Goal: Task Accomplishment & Management: Use online tool/utility

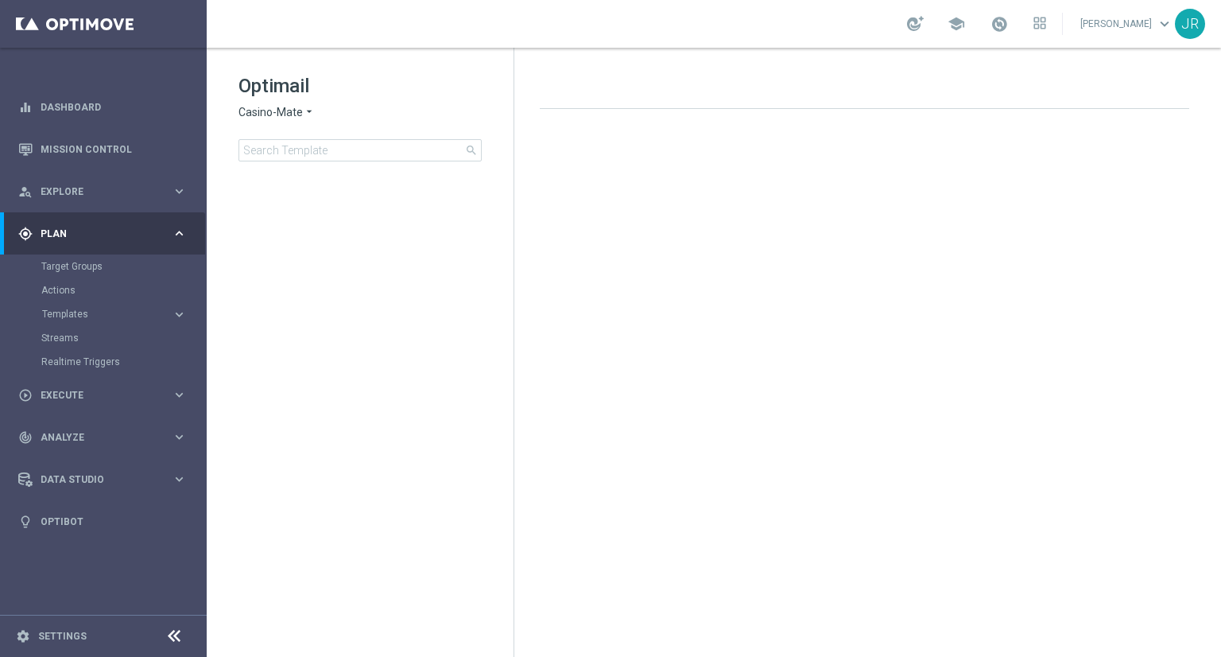
click at [180, 243] on div "gps_fixed Plan keyboard_arrow_right" at bounding box center [102, 233] width 205 height 42
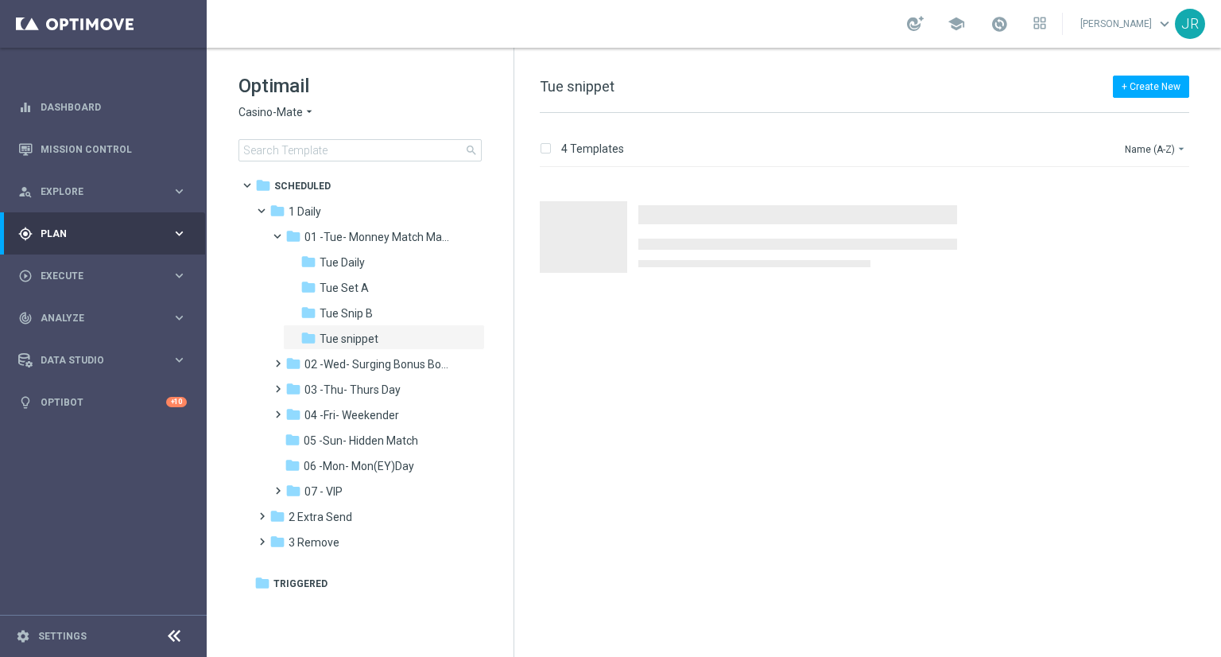
click at [250, 123] on div "Optimail Casino-Mate arrow_drop_down × Casino-Mate search" at bounding box center [376, 117] width 275 height 88
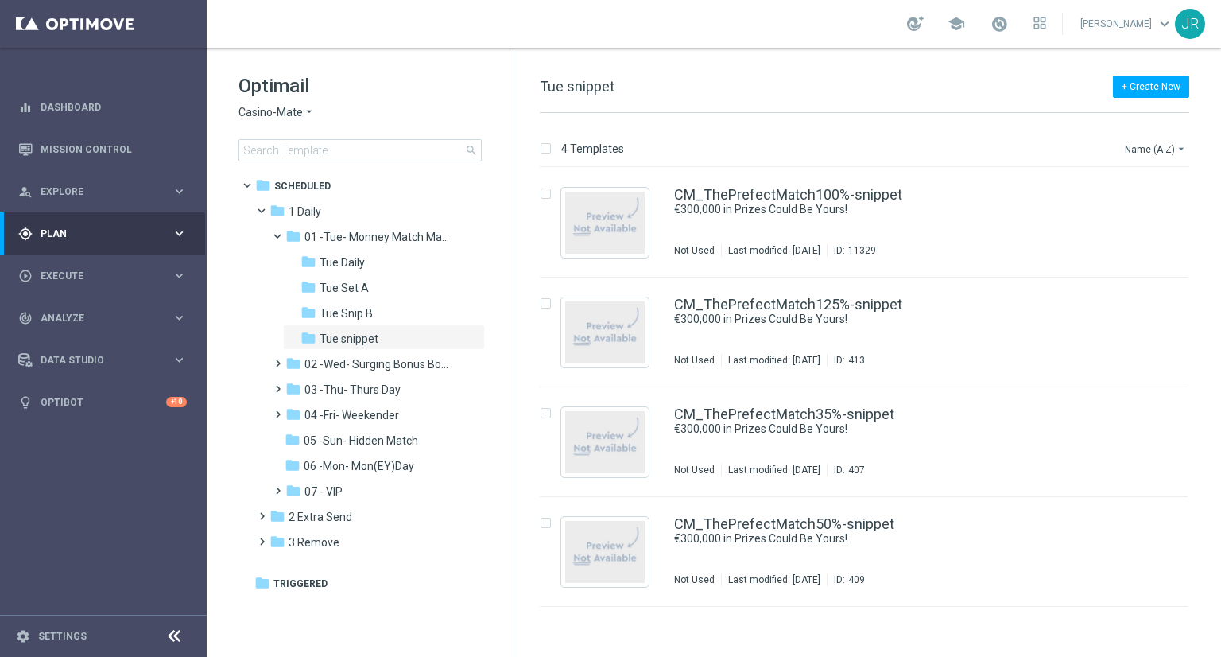
click at [252, 113] on span "Casino-Mate" at bounding box center [271, 112] width 64 height 15
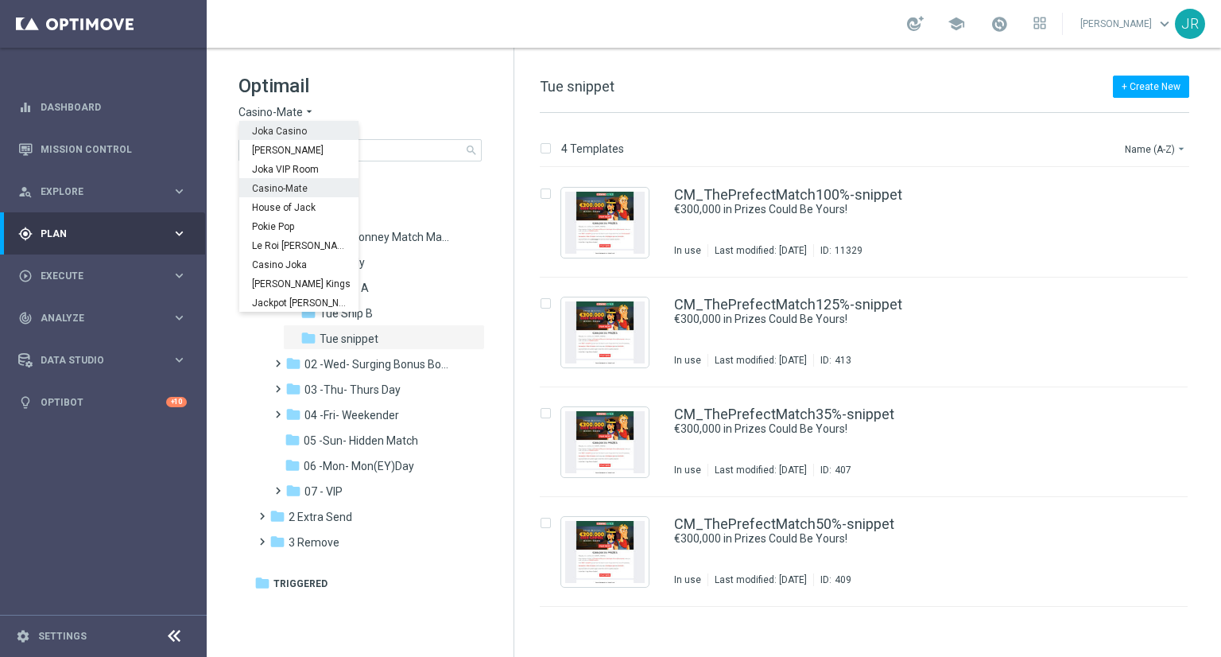
click at [0, 0] on span "Joka Casino" at bounding box center [0, 0] width 0 height 0
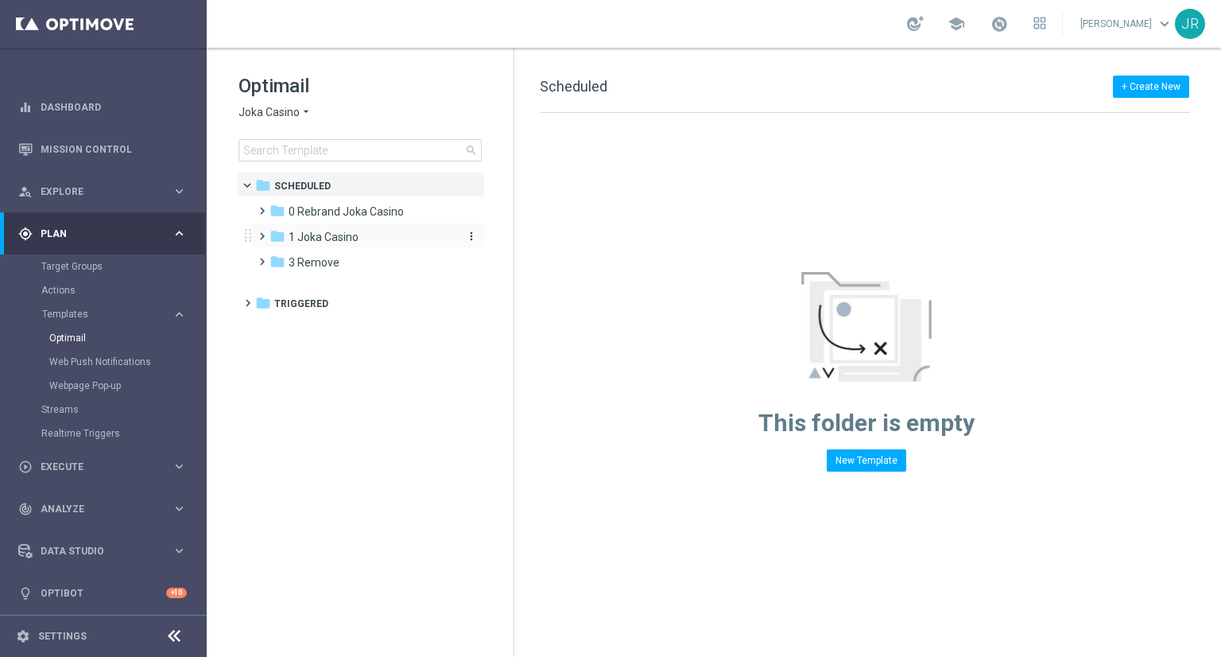
click at [343, 233] on span "1 Joka Casino" at bounding box center [324, 237] width 70 height 14
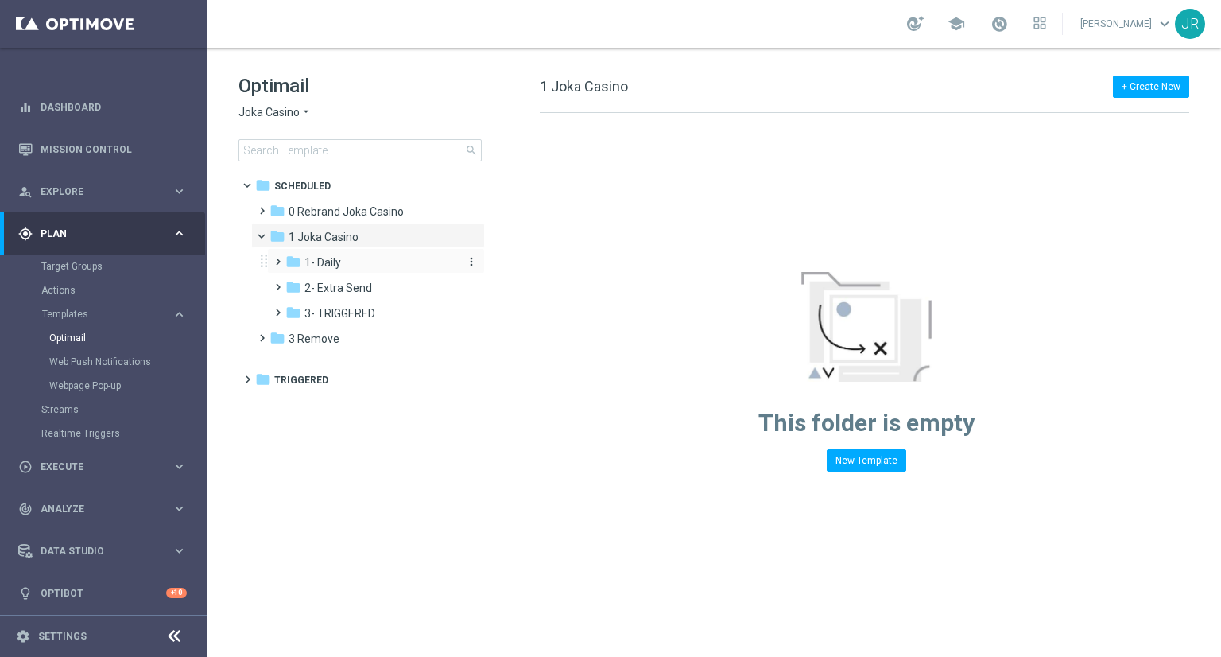
click at [350, 268] on div "folder 1- Daily" at bounding box center [369, 263] width 169 height 18
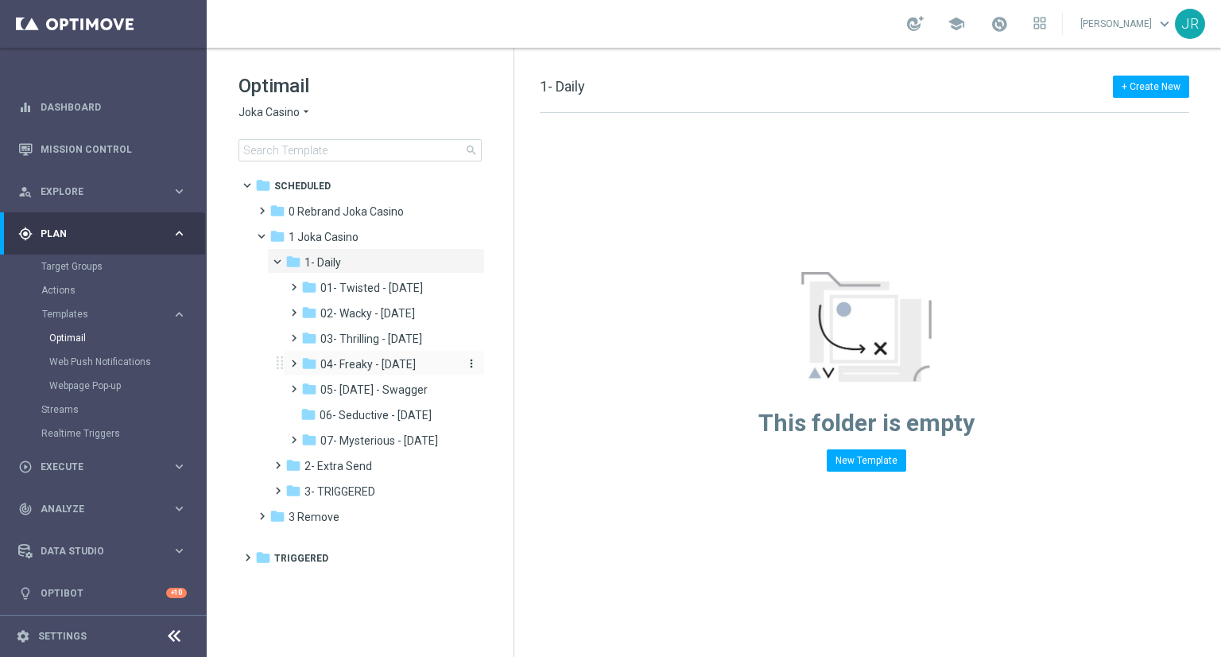
click at [362, 359] on span "04- Freaky - Friday" at bounding box center [367, 364] width 95 height 14
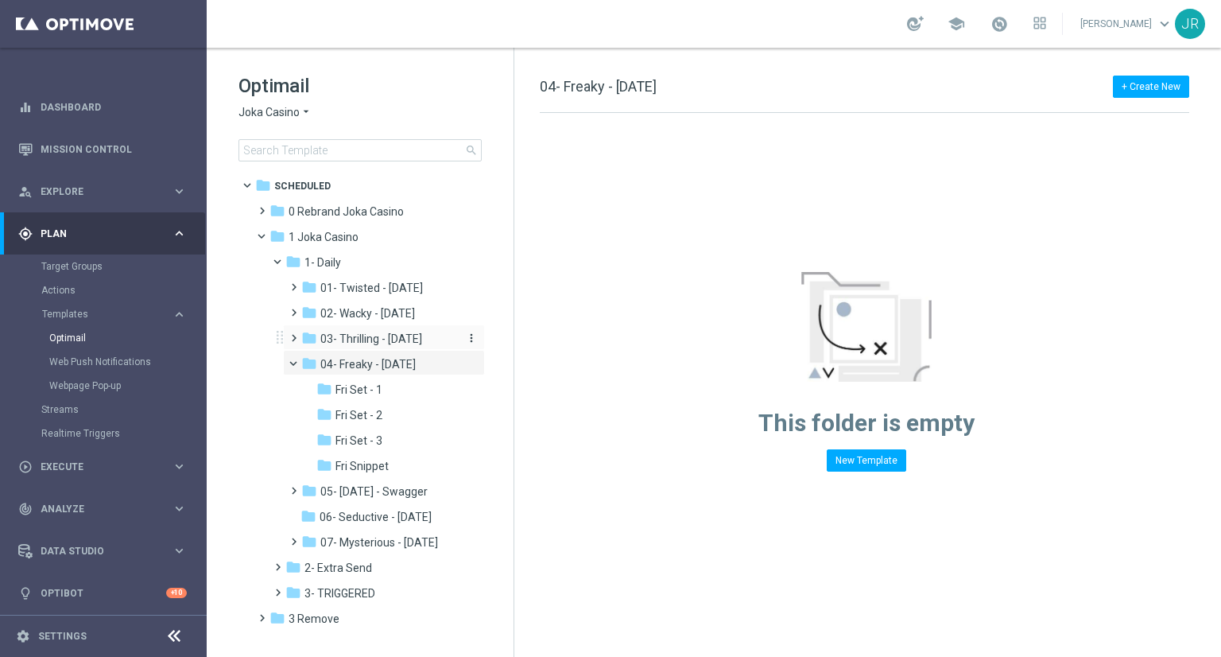
click at [363, 339] on span "03- Thrilling - Thursday" at bounding box center [371, 339] width 102 height 14
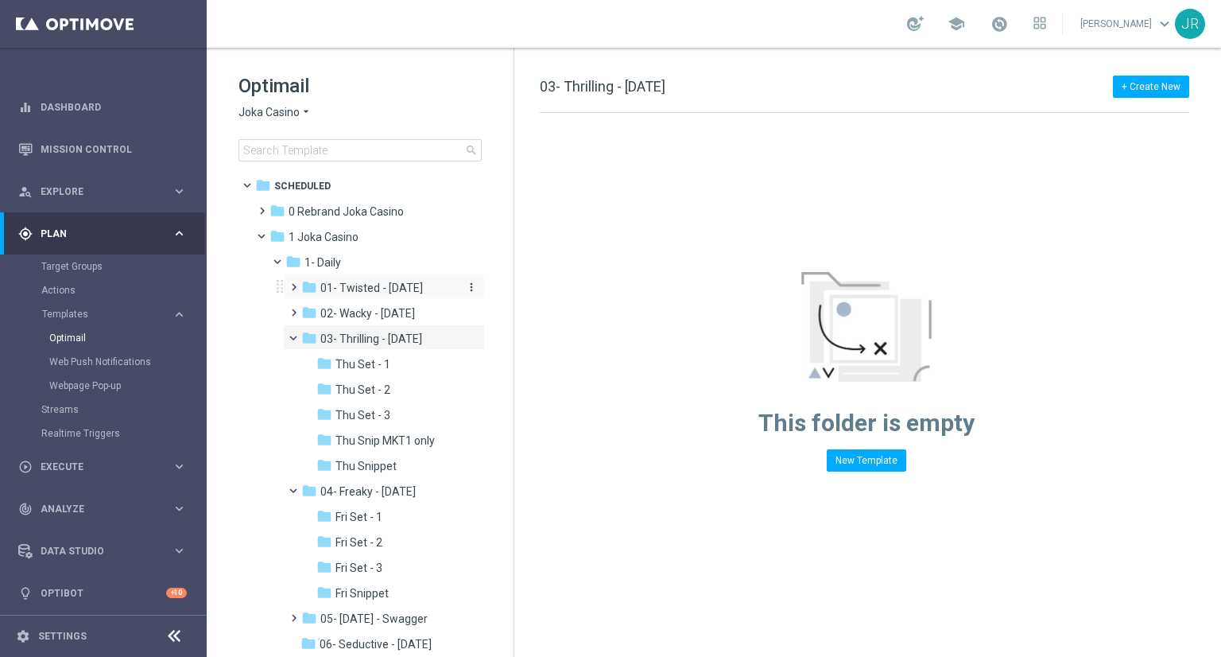
click at [367, 285] on span "01- Twisted - Tuesday" at bounding box center [371, 288] width 103 height 14
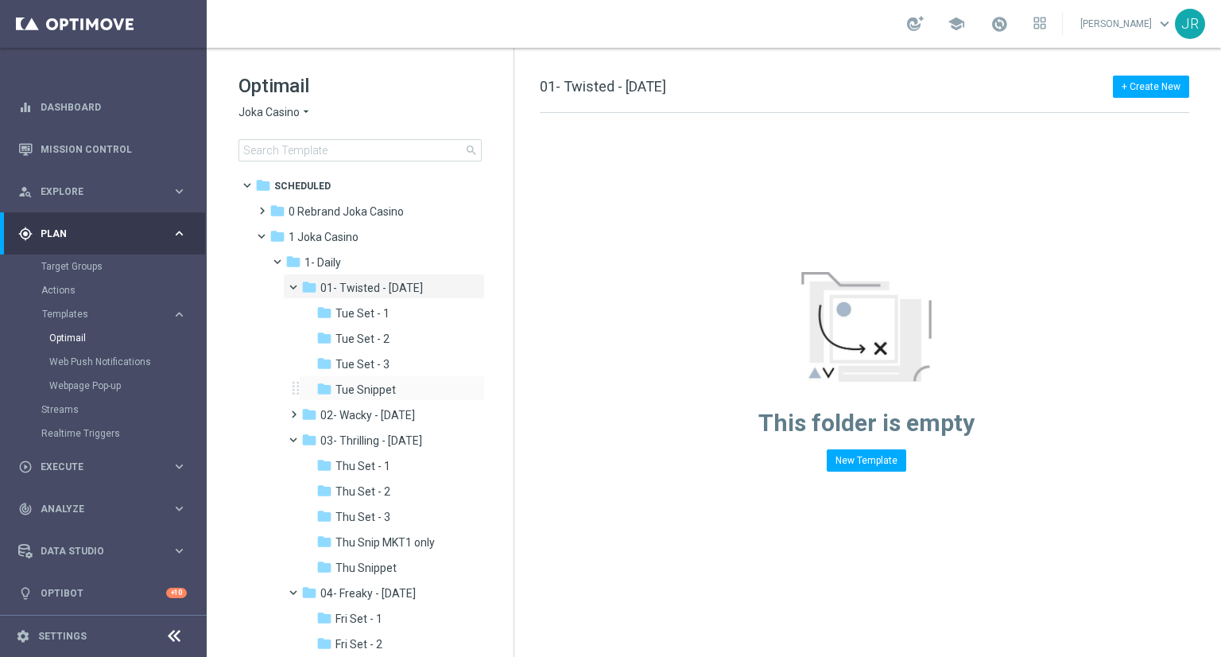
click at [391, 376] on div "folder Tue Snippet more_vert" at bounding box center [392, 387] width 186 height 25
drag, startPoint x: 399, startPoint y: 353, endPoint x: 402, endPoint y: 367, distance: 13.7
click at [398, 356] on div "folder Tue Set - 3 more_vert" at bounding box center [392, 362] width 186 height 25
click at [395, 386] on div "folder Tue Snippet" at bounding box center [387, 390] width 143 height 18
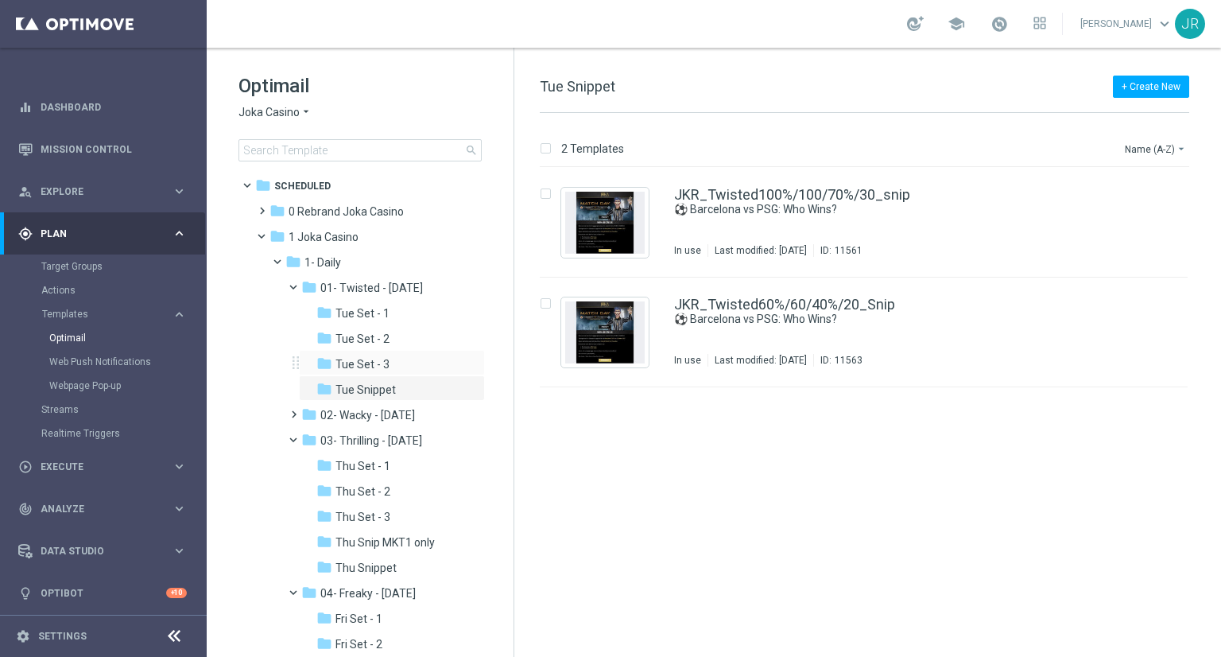
click at [379, 373] on div "folder Tue Set - 3 more_vert" at bounding box center [392, 362] width 186 height 25
click at [248, 114] on span "Joka Casino" at bounding box center [269, 112] width 61 height 15
click at [565, 436] on div "insert_drive_file JKR_Twisted100%/100/70%/30_snip ⚽ Barcelona vs PSG: Who Wins?…" at bounding box center [871, 412] width 694 height 489
click at [659, 446] on div "insert_drive_file JKR_Twisted100%/100/70%/30_snip ⚽ Barcelona vs PSG: Who Wins?…" at bounding box center [871, 412] width 694 height 489
click at [391, 409] on span "02- Wacky - Wednesday" at bounding box center [367, 415] width 95 height 14
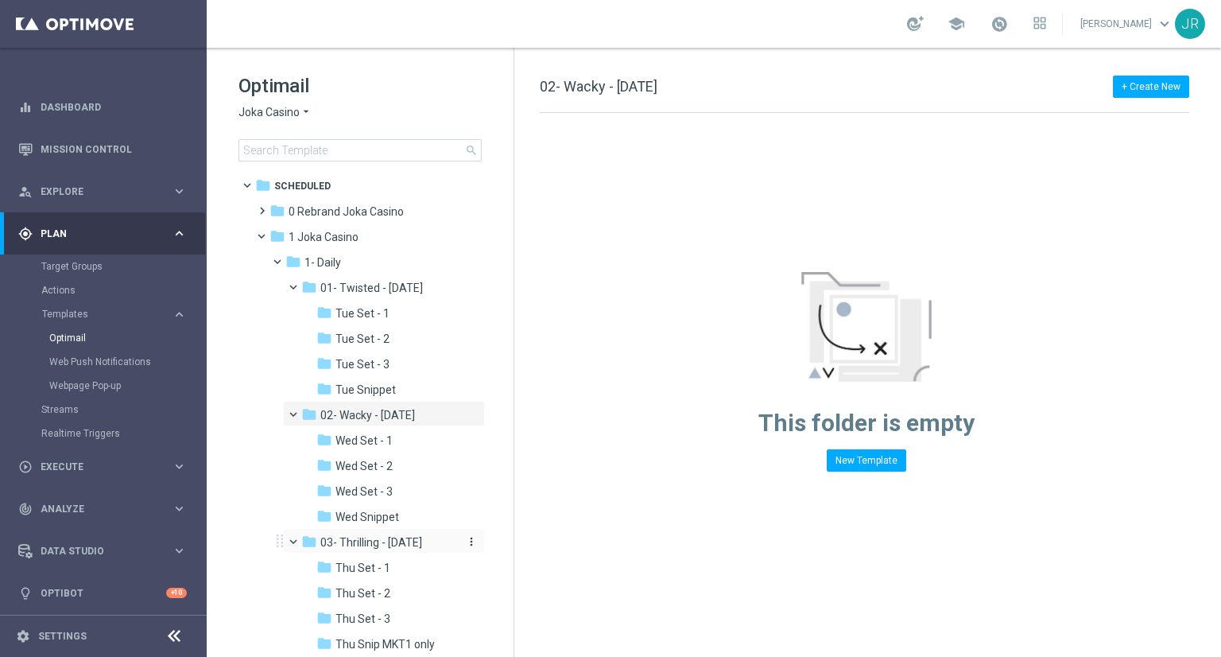
click at [404, 533] on div "folder 03- Thrilling - Thursday" at bounding box center [379, 542] width 156 height 18
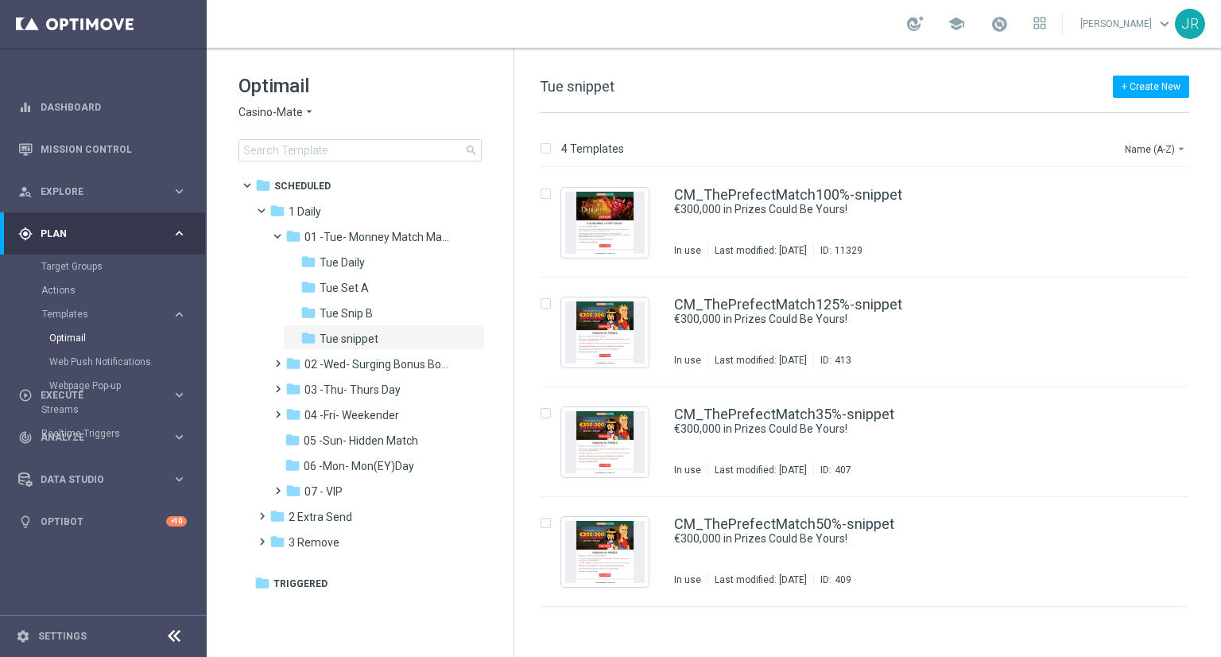
click at [268, 114] on span "Casino-Mate" at bounding box center [271, 112] width 64 height 15
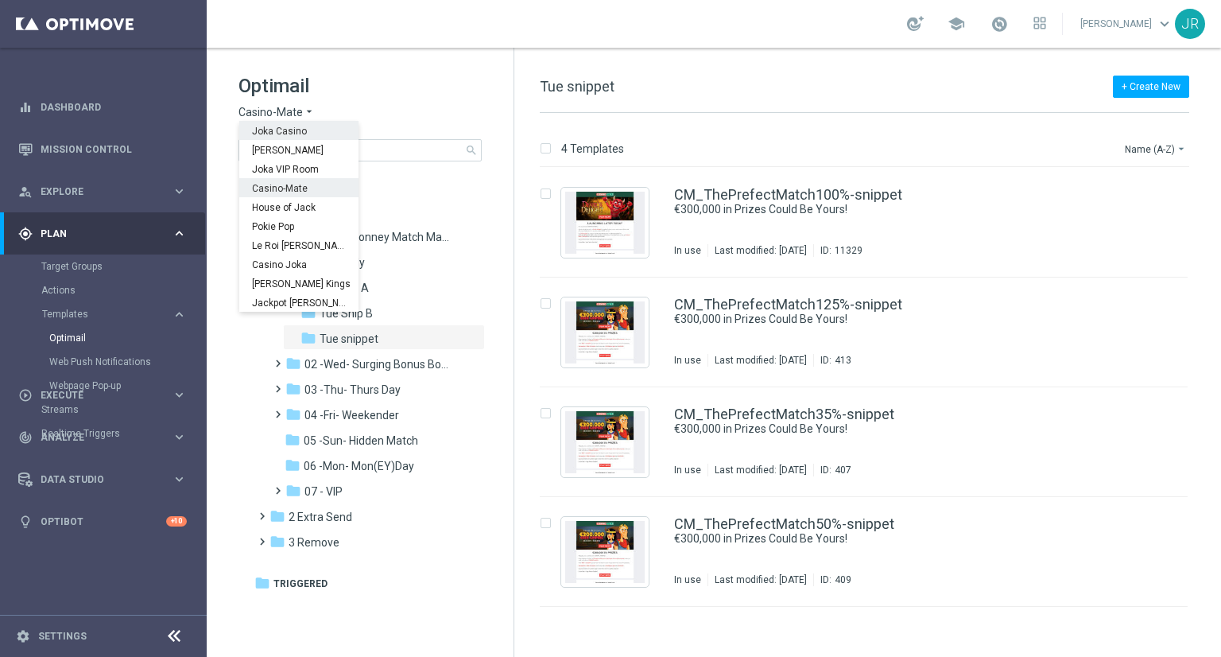
click at [0, 0] on span "Joka Casino" at bounding box center [0, 0] width 0 height 0
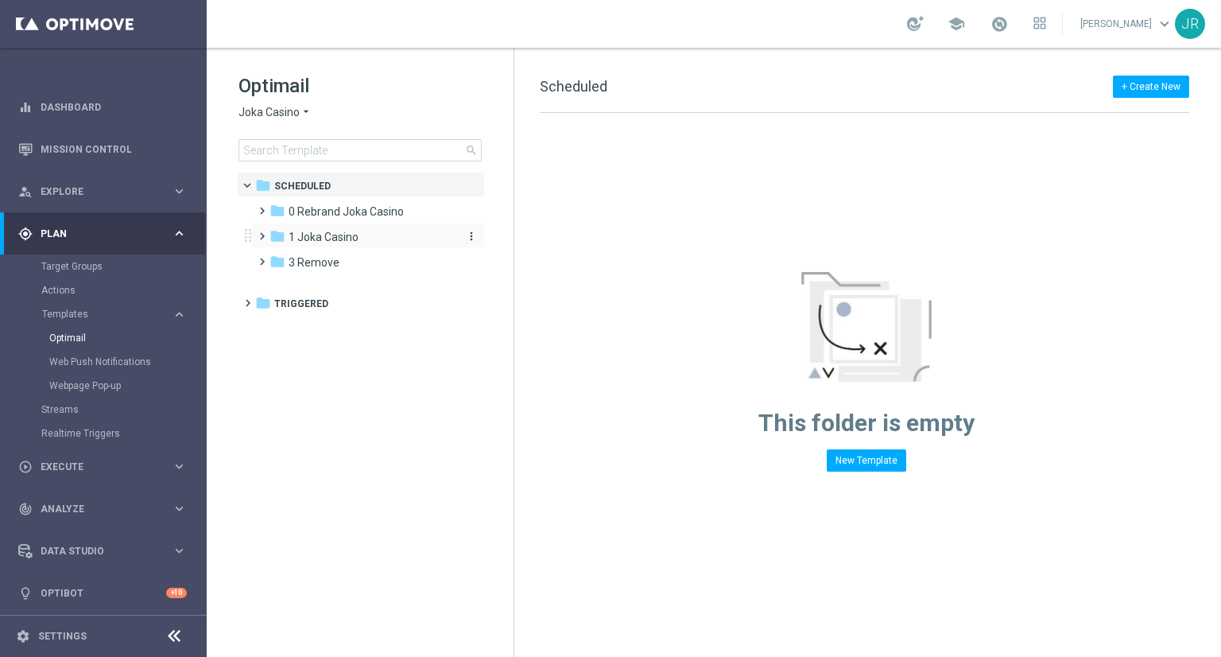
click at [337, 241] on span "1 Joka Casino" at bounding box center [324, 237] width 70 height 14
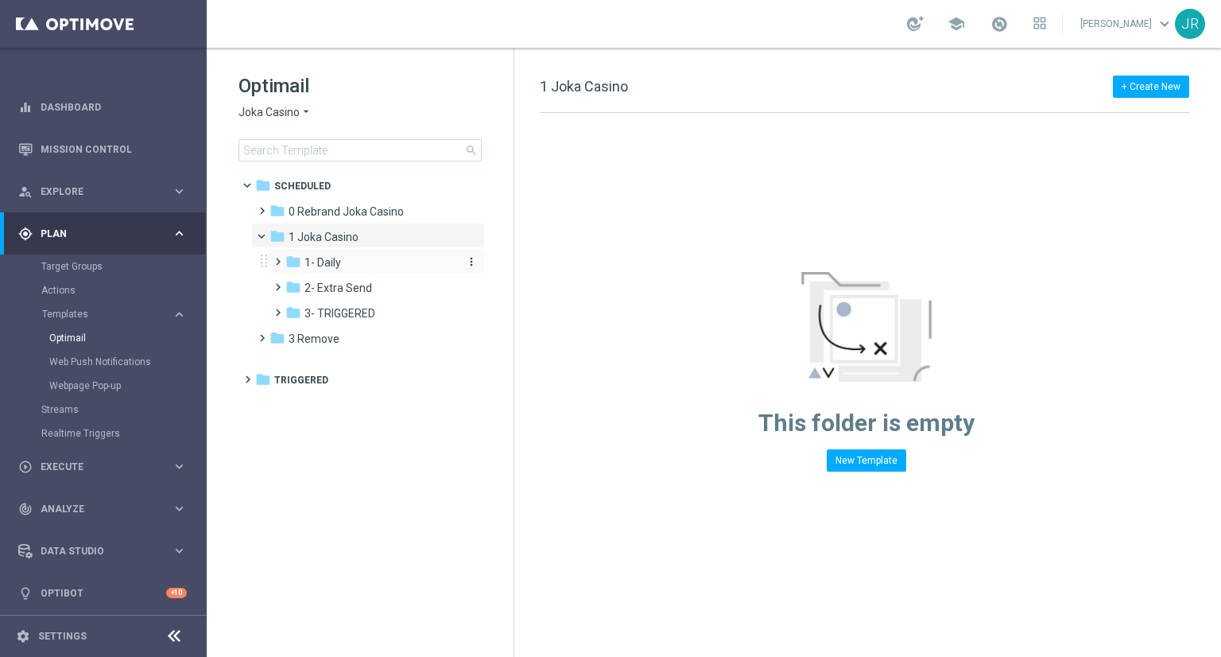
click at [324, 264] on span "1- Daily" at bounding box center [323, 262] width 37 height 14
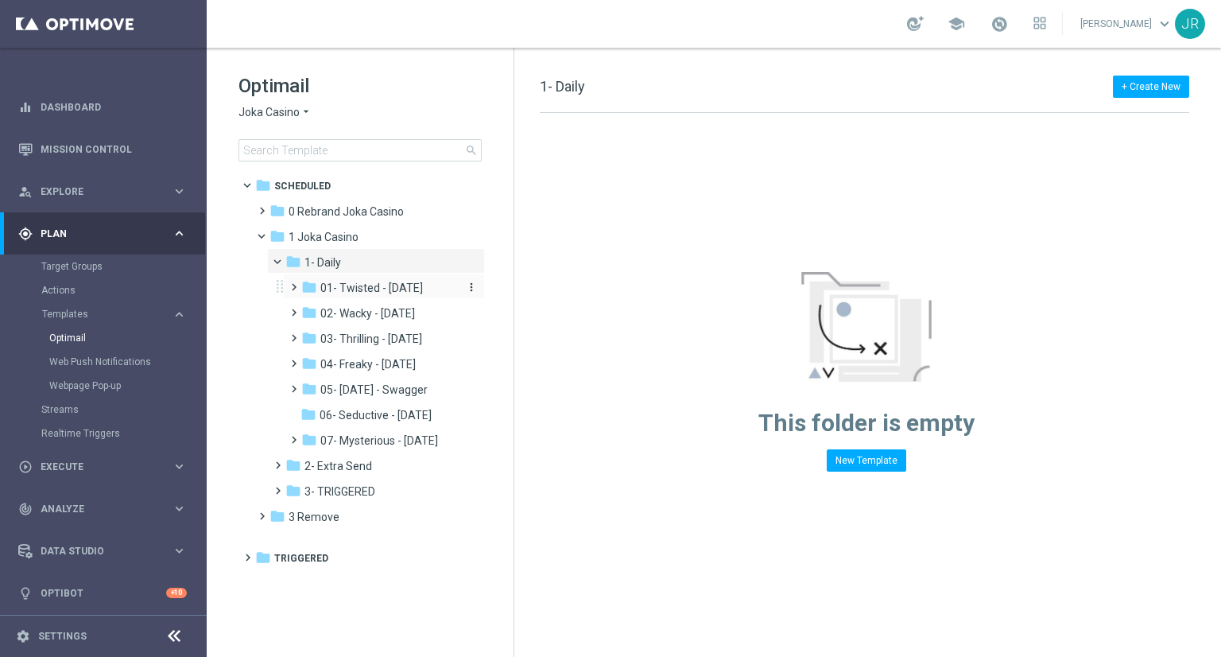
click at [373, 289] on span "01- Twisted - [DATE]" at bounding box center [371, 288] width 103 height 14
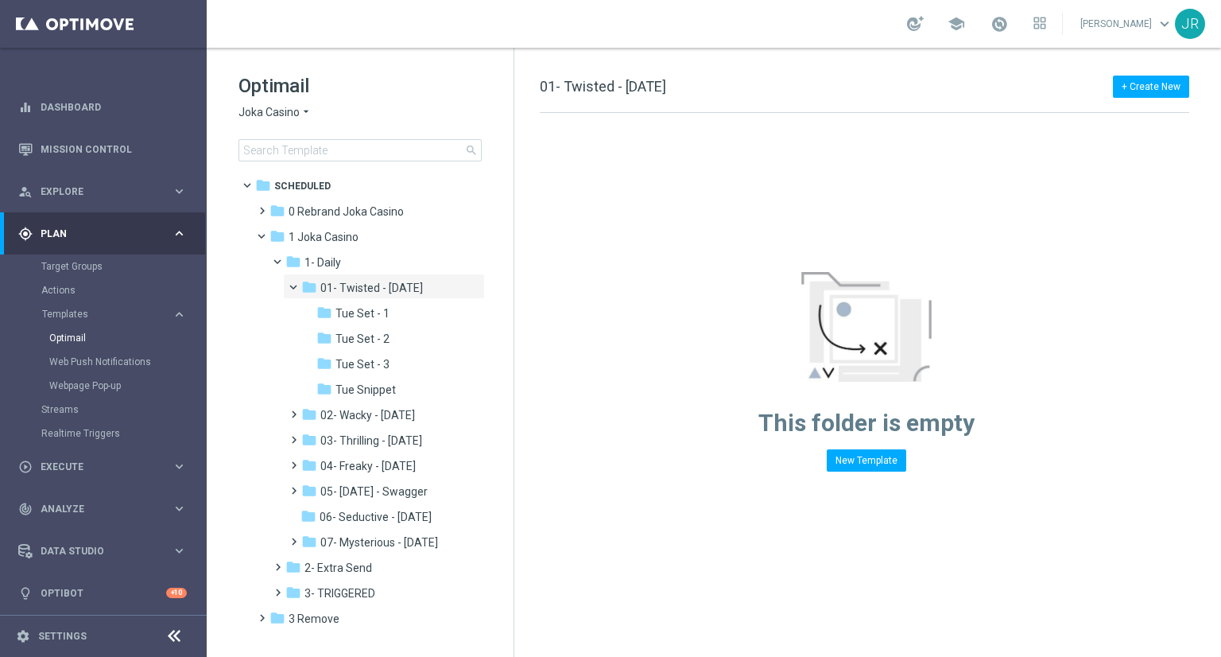
click at [272, 112] on span "Joka Casino" at bounding box center [269, 112] width 61 height 15
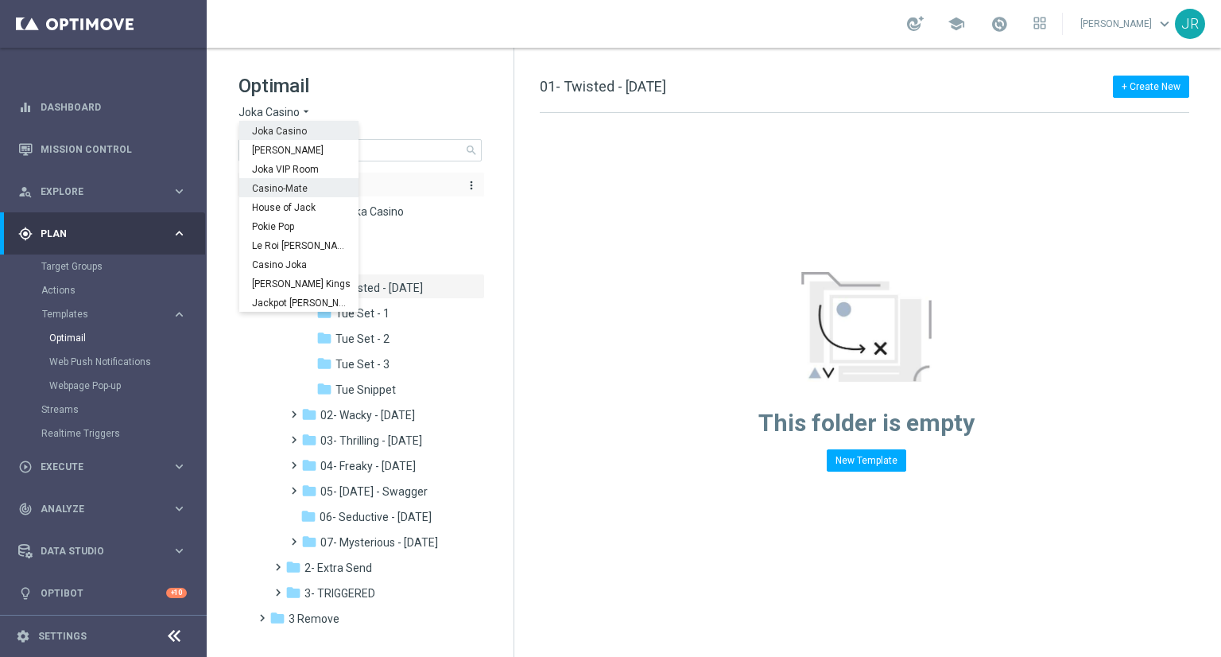
drag, startPoint x: 277, startPoint y: 195, endPoint x: 277, endPoint y: 184, distance: 10.3
click at [278, 192] on div "Casino-Mate" at bounding box center [298, 187] width 119 height 19
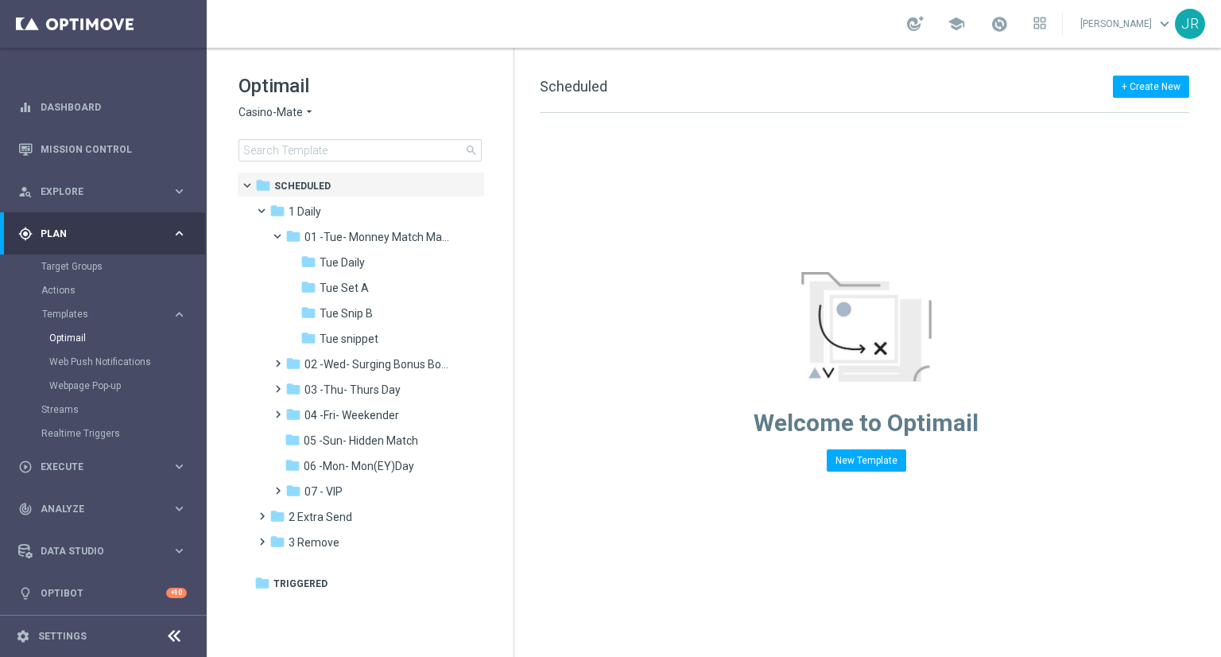
drag, startPoint x: 342, startPoint y: 343, endPoint x: 576, endPoint y: 262, distance: 247.4
click at [343, 343] on span "Tue snippet" at bounding box center [349, 339] width 59 height 14
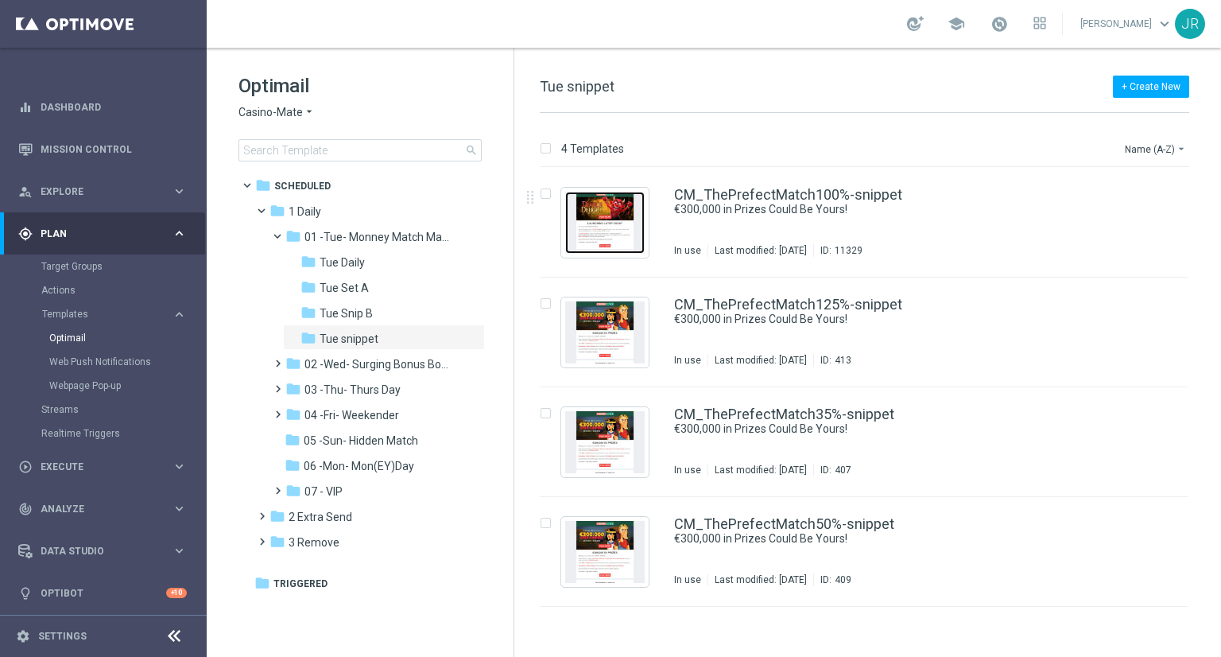
drag, startPoint x: 611, startPoint y: 242, endPoint x: 619, endPoint y: 30, distance: 212.4
click at [611, 242] on img "Press SPACE to select this row." at bounding box center [605, 223] width 80 height 62
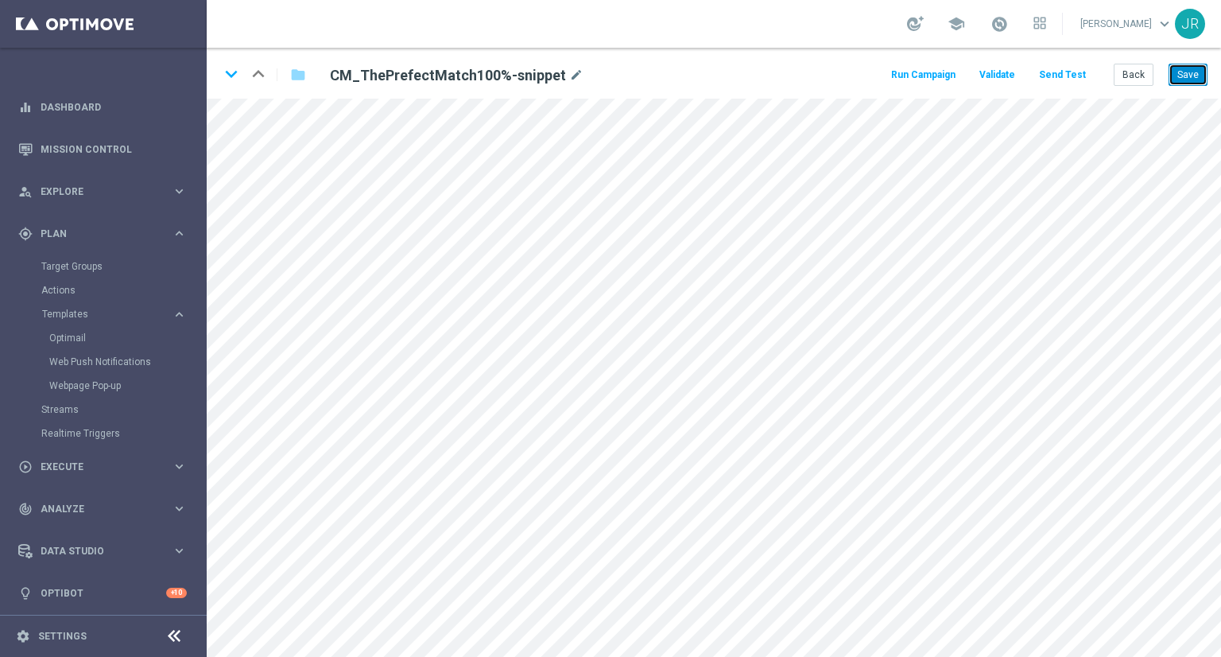
click at [1198, 72] on button "Save" at bounding box center [1188, 75] width 39 height 22
click at [1188, 72] on button "Save" at bounding box center [1188, 75] width 39 height 22
click at [1190, 81] on button "Save" at bounding box center [1188, 75] width 39 height 22
click at [1180, 72] on button "Save" at bounding box center [1188, 75] width 39 height 22
click at [1178, 81] on button "Save" at bounding box center [1188, 75] width 39 height 22
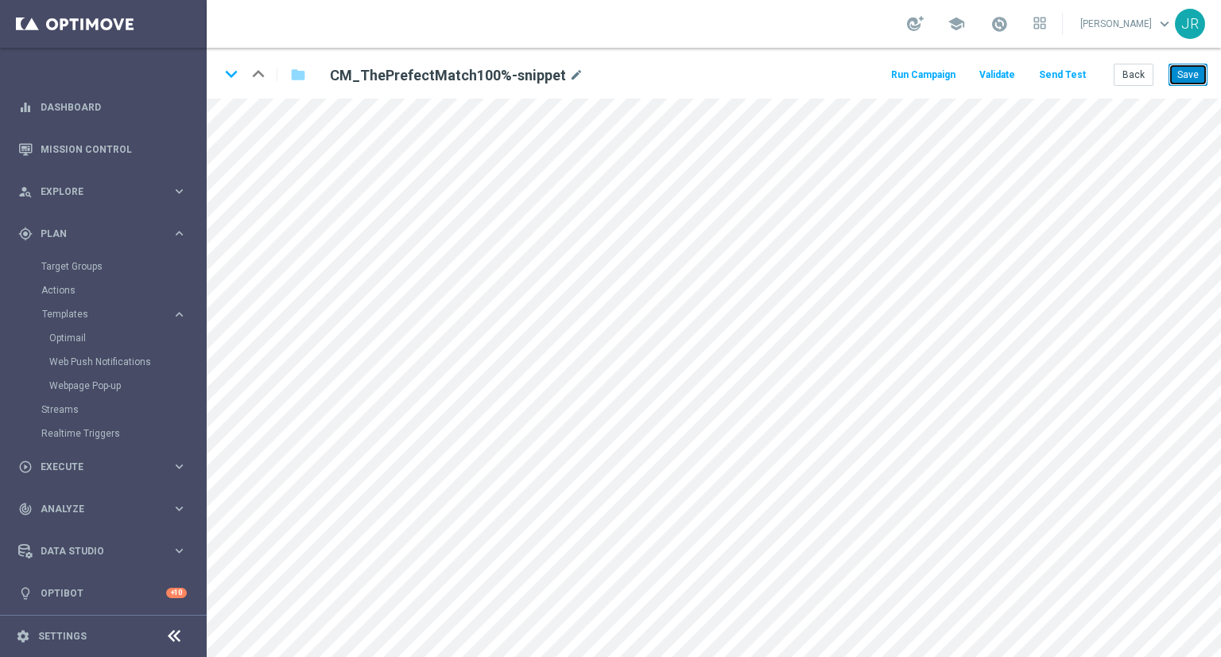
click at [1197, 64] on button "Save" at bounding box center [1188, 75] width 39 height 22
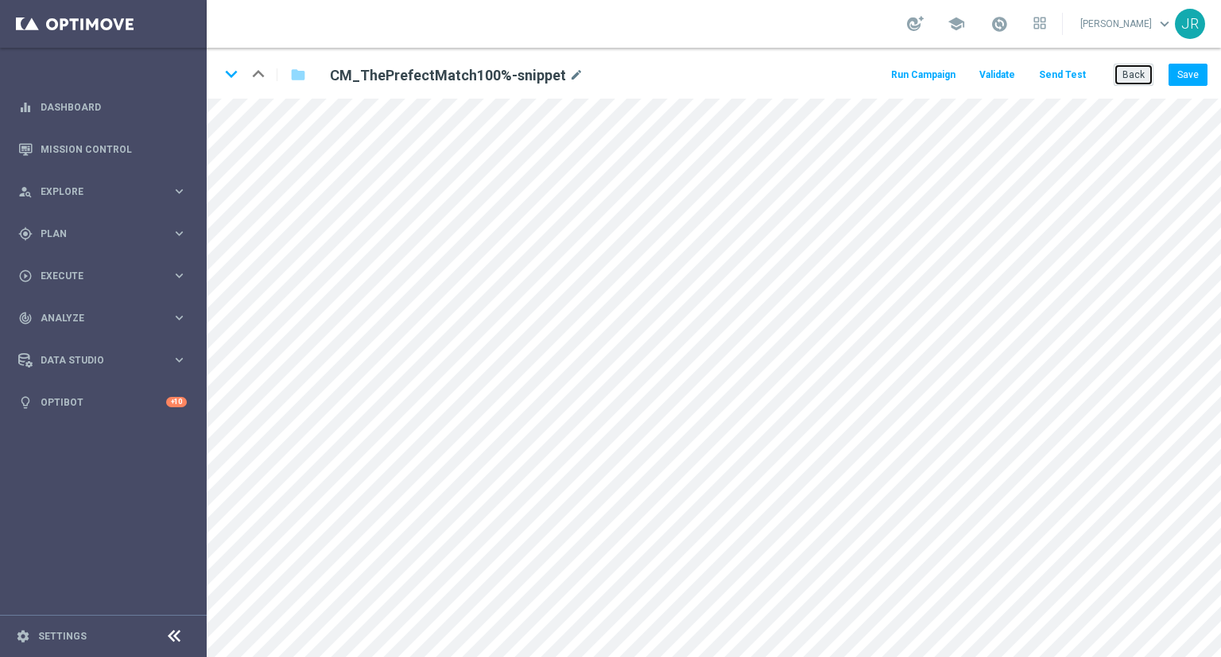
click at [1139, 74] on button "Back" at bounding box center [1134, 75] width 40 height 22
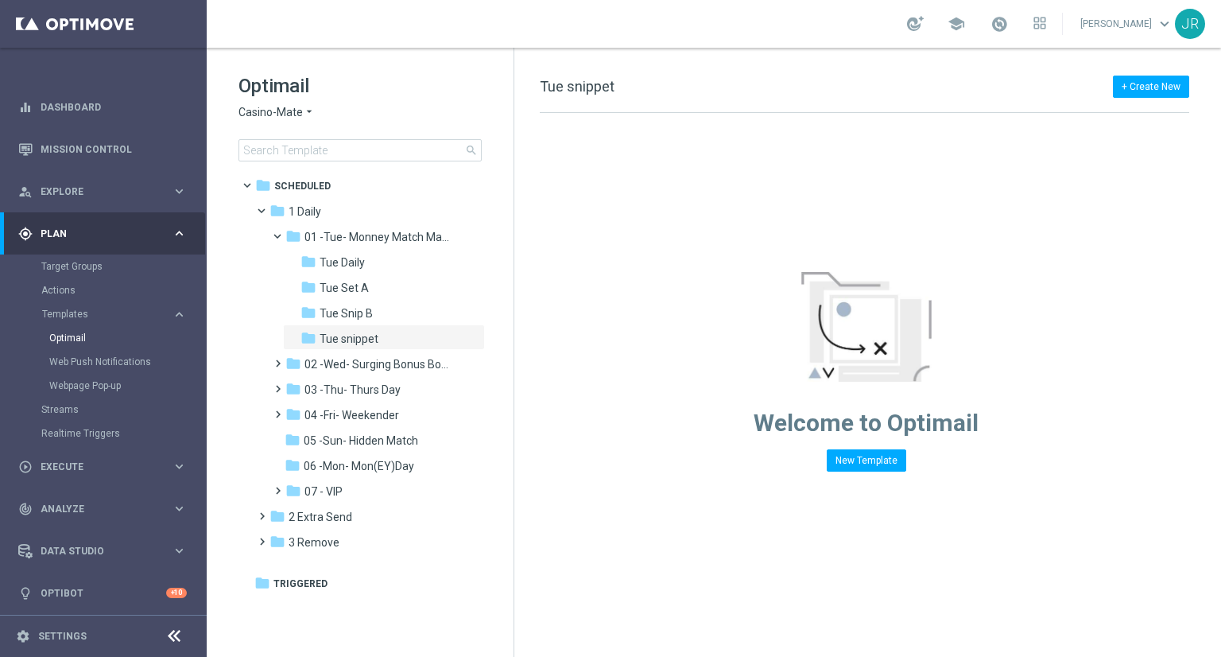
click at [270, 122] on div "Optimail Casino-Mate arrow_drop_down × Casino-Mate search" at bounding box center [376, 117] width 275 height 88
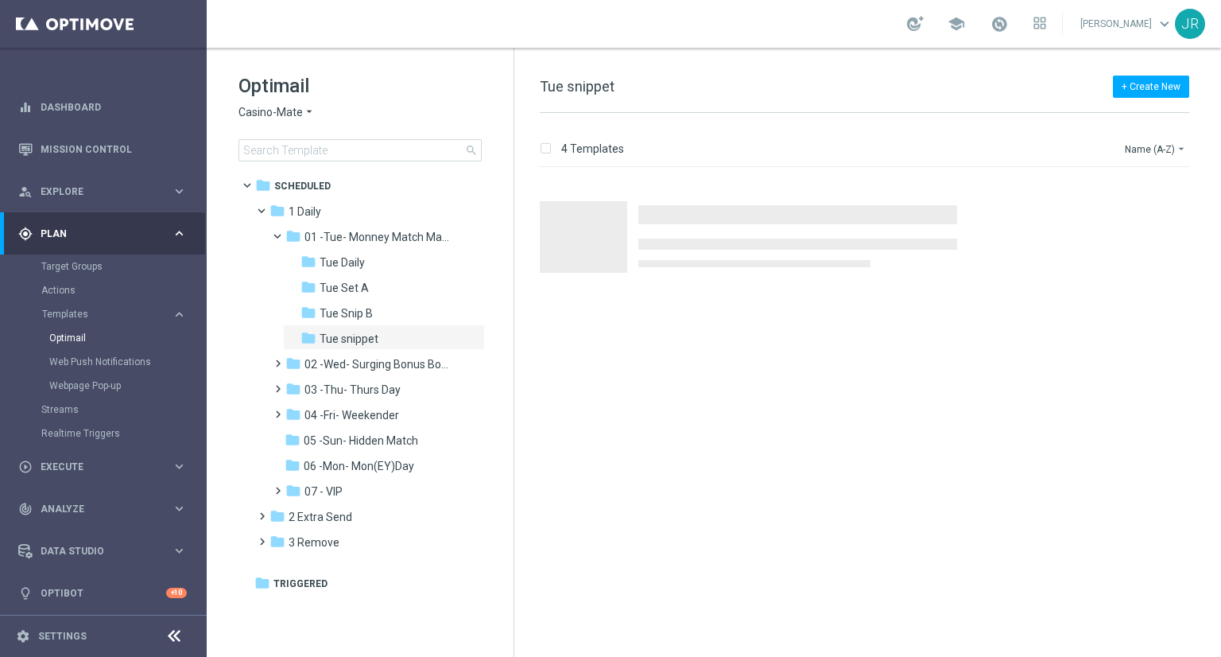
click at [273, 98] on h1 "Optimail" at bounding box center [360, 85] width 243 height 25
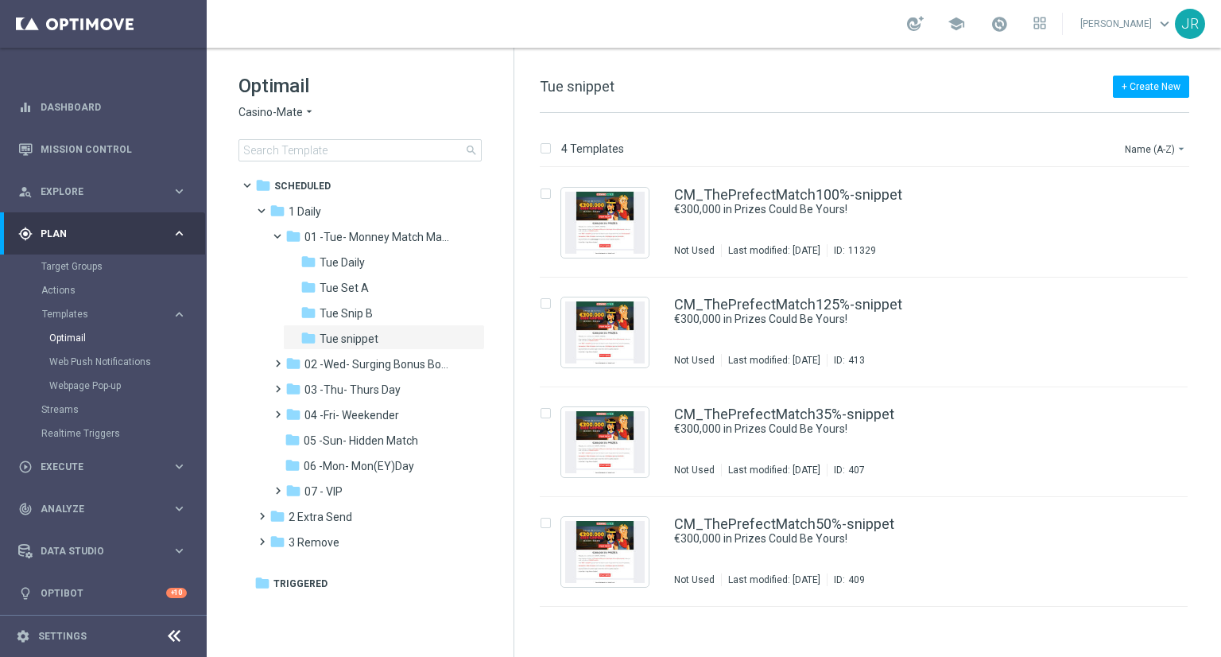
click at [267, 115] on span "Casino-Mate" at bounding box center [271, 112] width 64 height 15
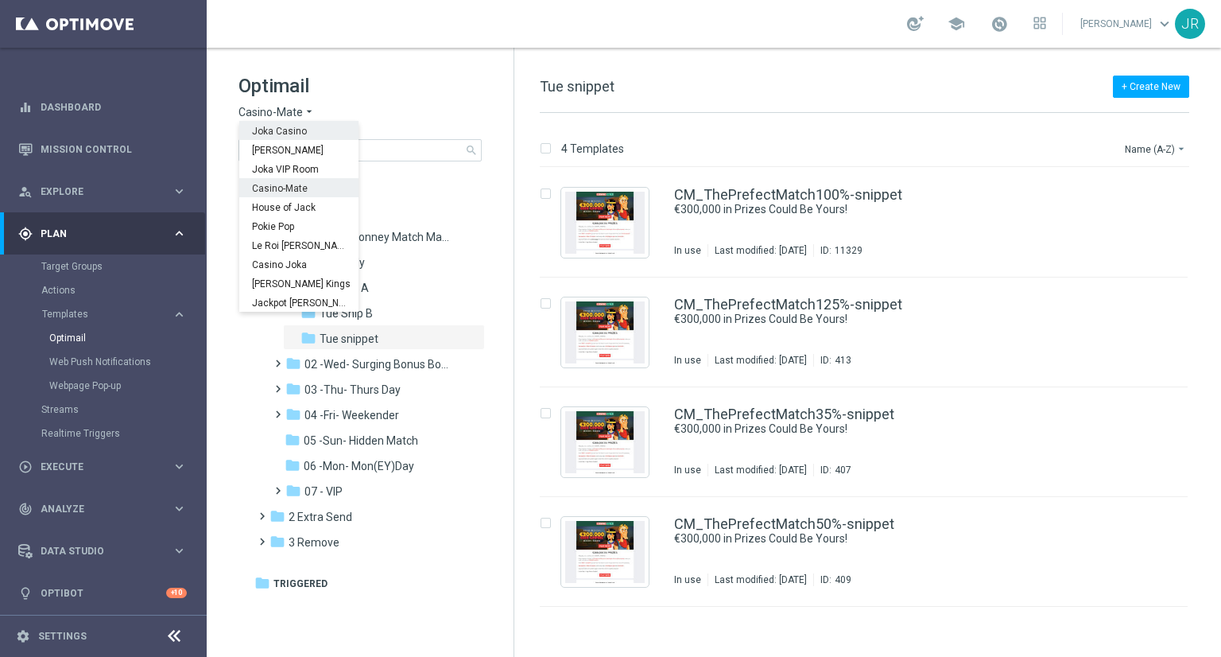
click at [296, 103] on div "Optimail Casino-Mate arrow_drop_down × Casino-Mate Joka Casino King Johnnie Jok…" at bounding box center [376, 117] width 275 height 88
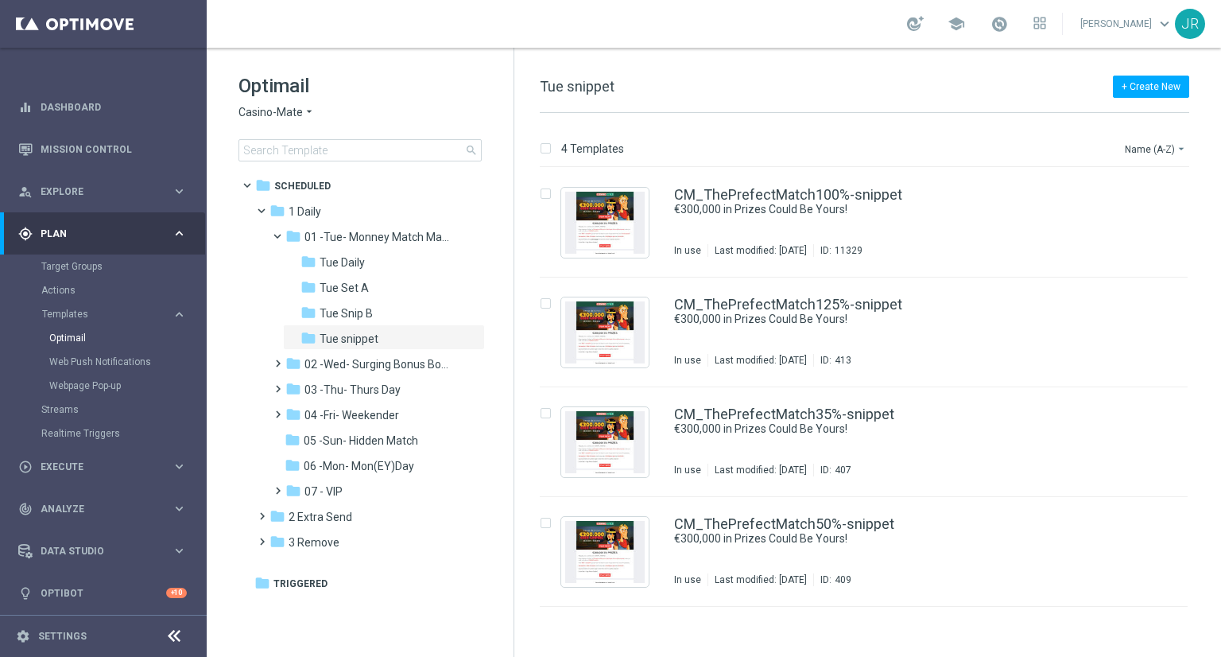
click at [293, 111] on span "Casino-Mate" at bounding box center [271, 112] width 64 height 15
click at [337, 386] on span "03 -Thu- Thurs Day" at bounding box center [353, 389] width 96 height 14
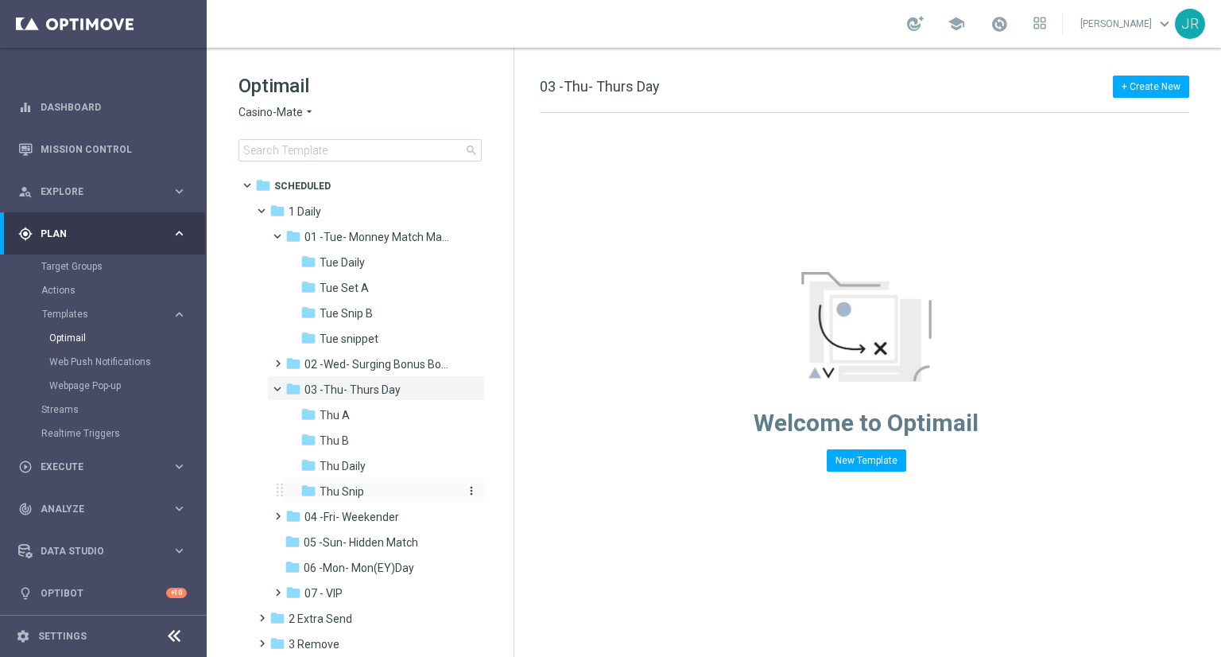
click at [343, 489] on span "Thu Snip" at bounding box center [342, 491] width 45 height 14
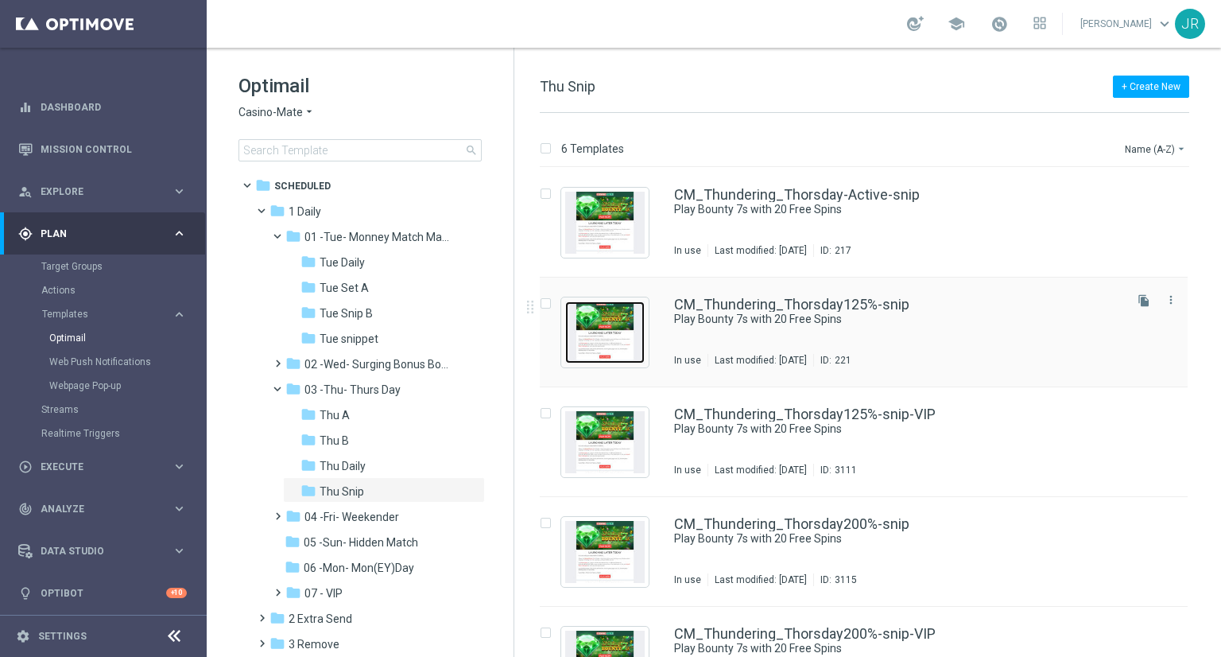
click at [588, 338] on img "Press SPACE to select this row." at bounding box center [605, 332] width 80 height 62
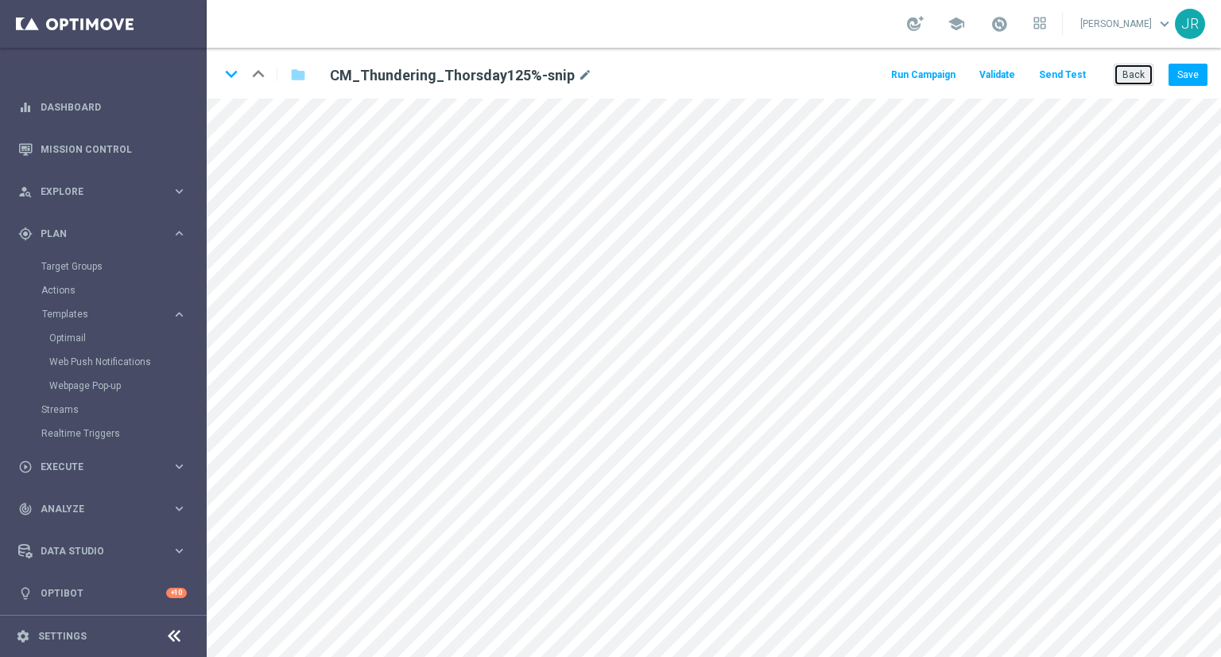
click at [1126, 68] on button "Back" at bounding box center [1134, 75] width 40 height 22
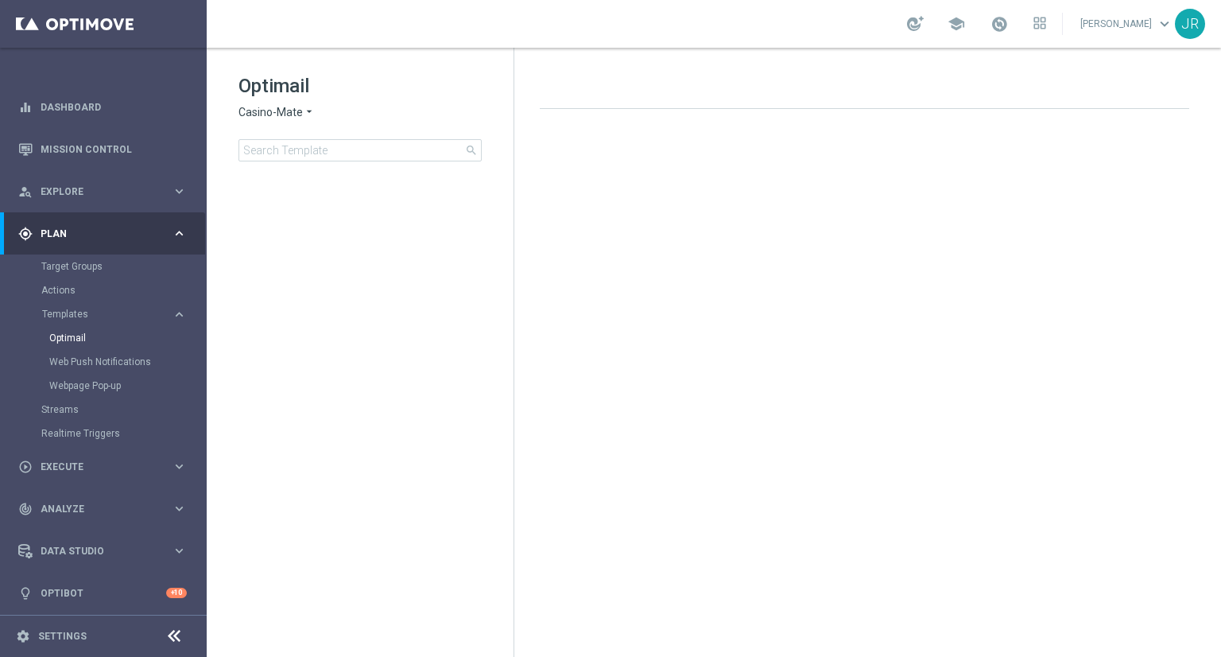
click at [286, 114] on span "Casino-Mate" at bounding box center [271, 112] width 64 height 15
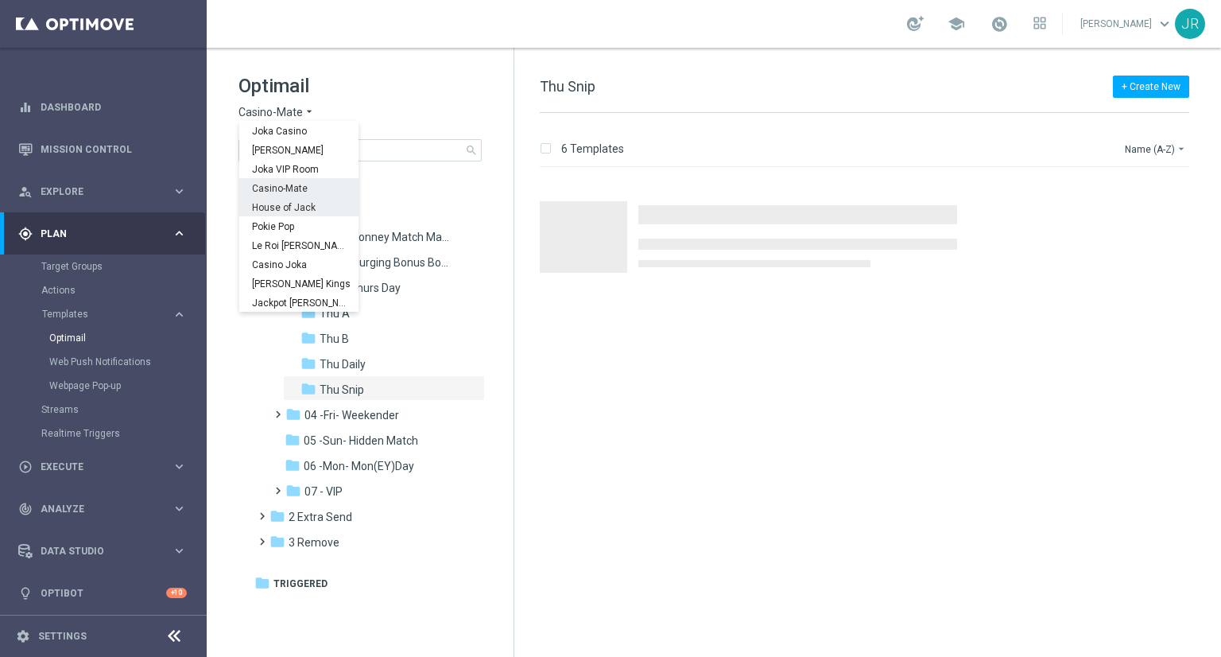
click at [0, 0] on span "House of Jack" at bounding box center [0, 0] width 0 height 0
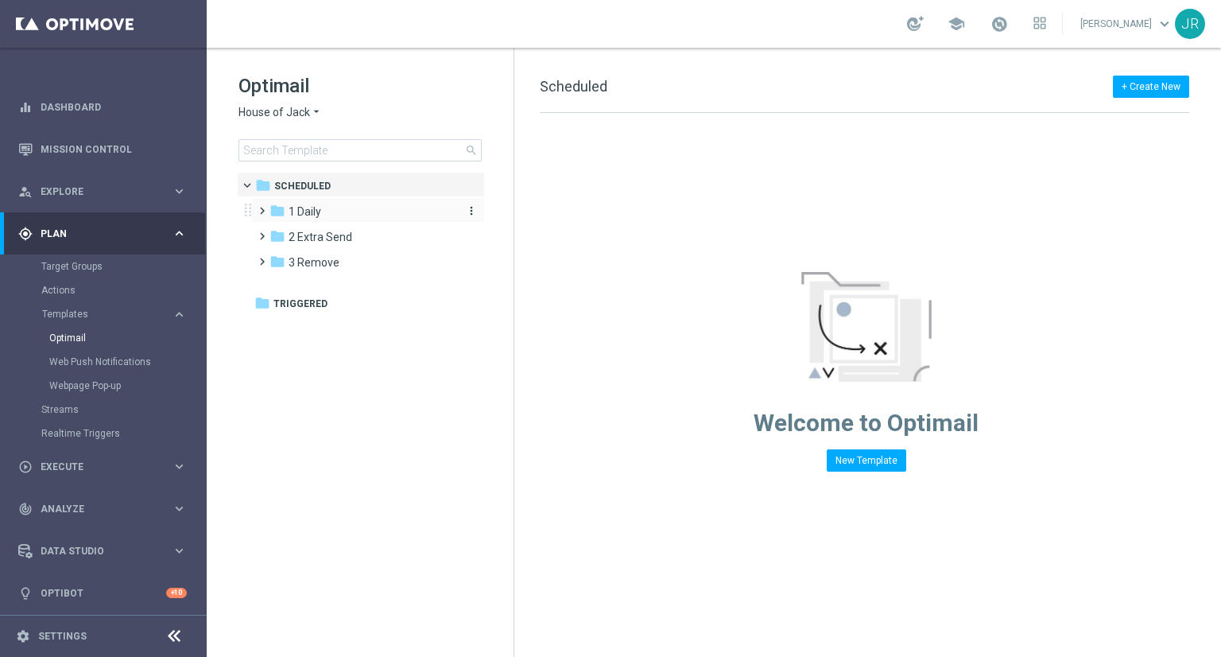
click at [320, 206] on span "1 Daily" at bounding box center [305, 211] width 33 height 14
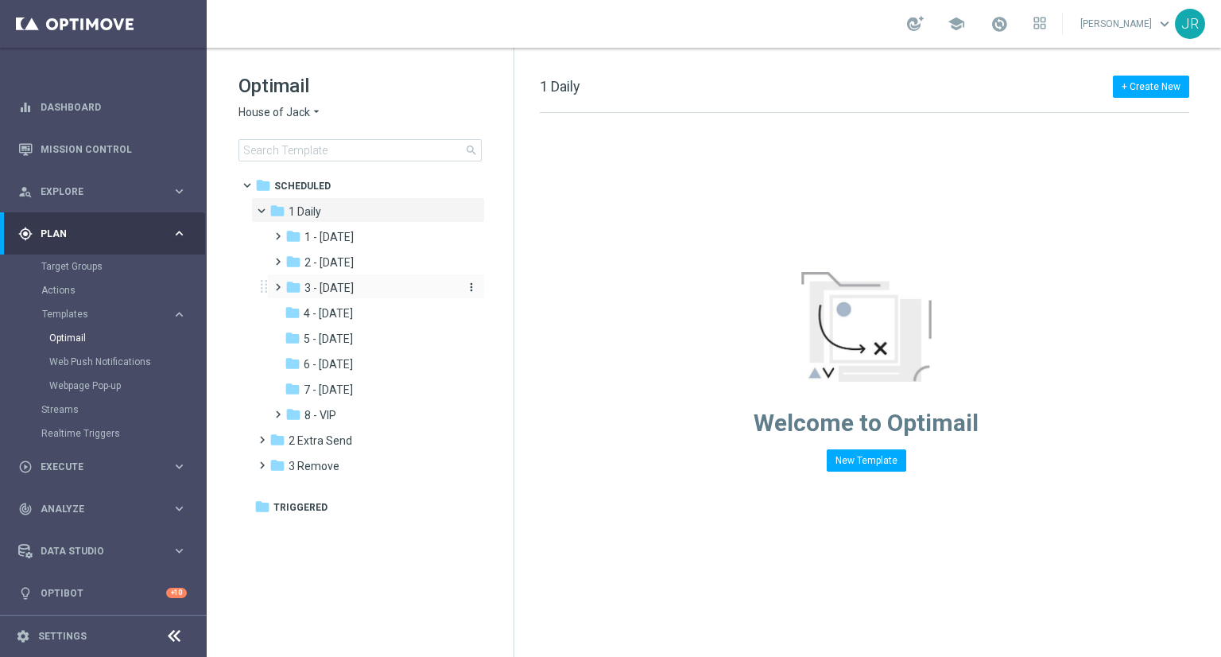
click at [339, 293] on span "3 - [DATE]" at bounding box center [329, 288] width 49 height 14
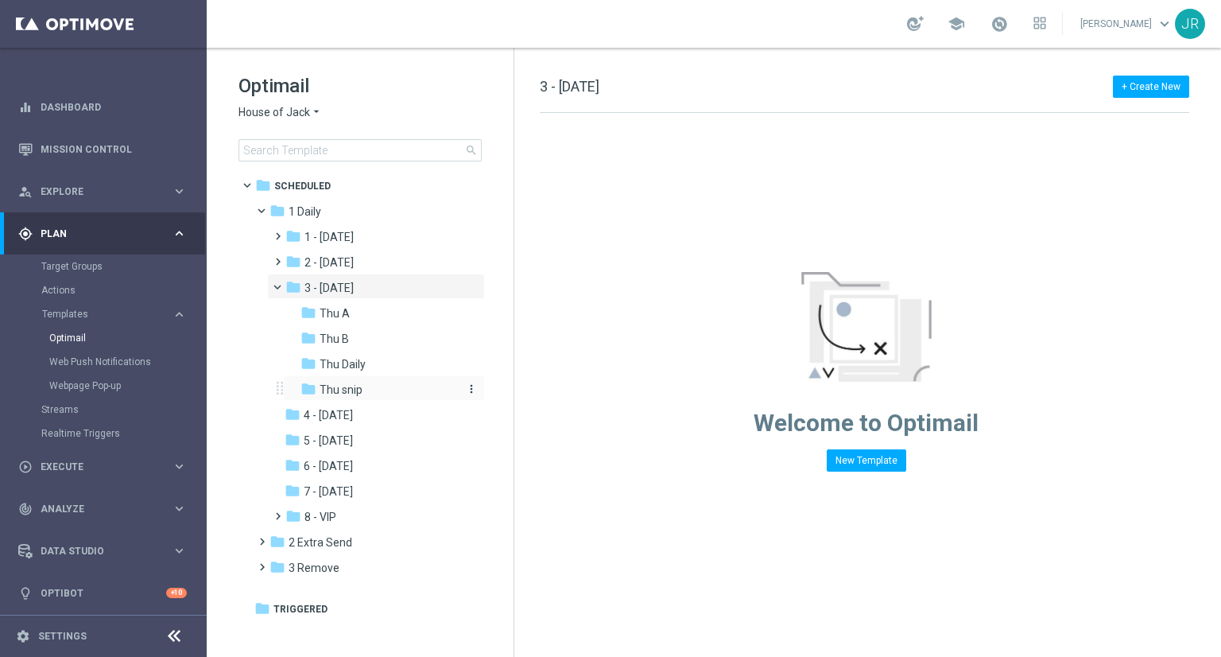
click at [338, 395] on span "Thu snip" at bounding box center [341, 389] width 43 height 14
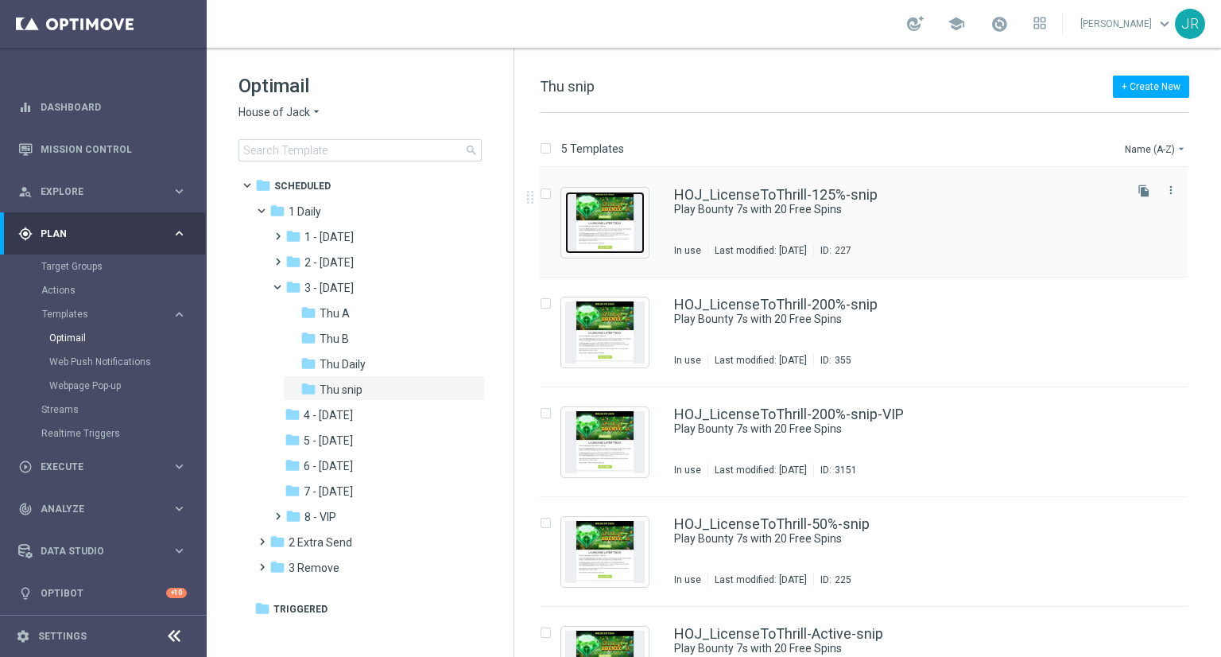
click at [614, 227] on img "Press SPACE to select this row." at bounding box center [605, 223] width 80 height 62
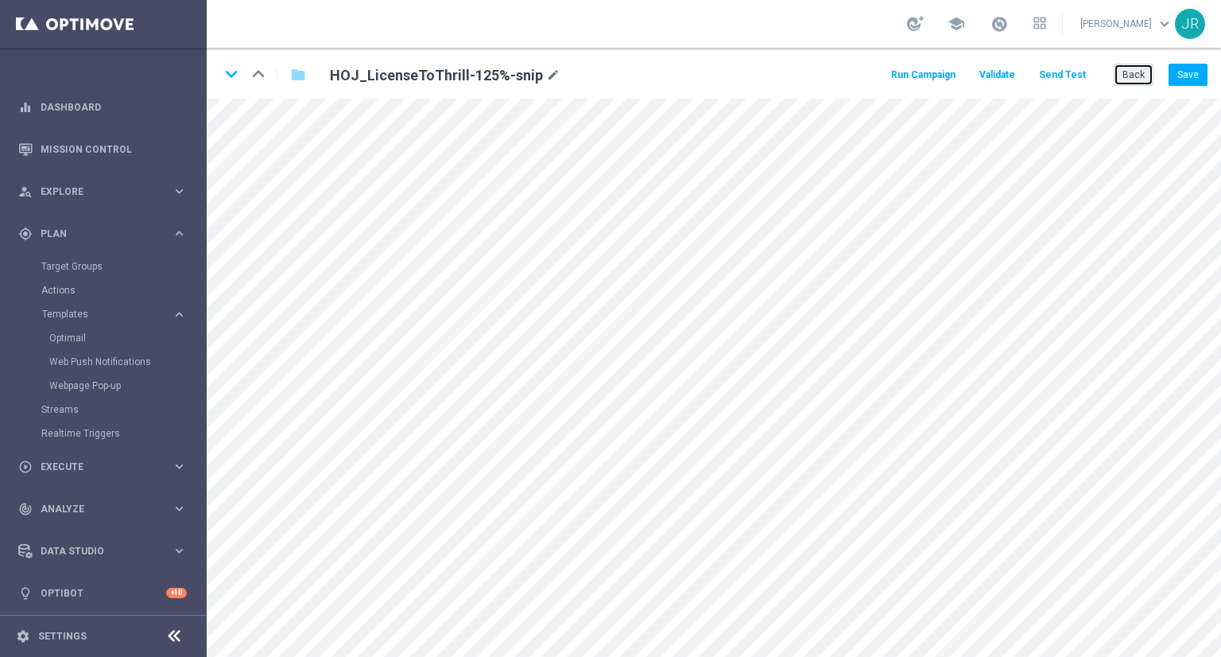
drag, startPoint x: 1132, startPoint y: 82, endPoint x: 1135, endPoint y: 93, distance: 11.6
click at [1132, 81] on button "Back" at bounding box center [1134, 75] width 40 height 22
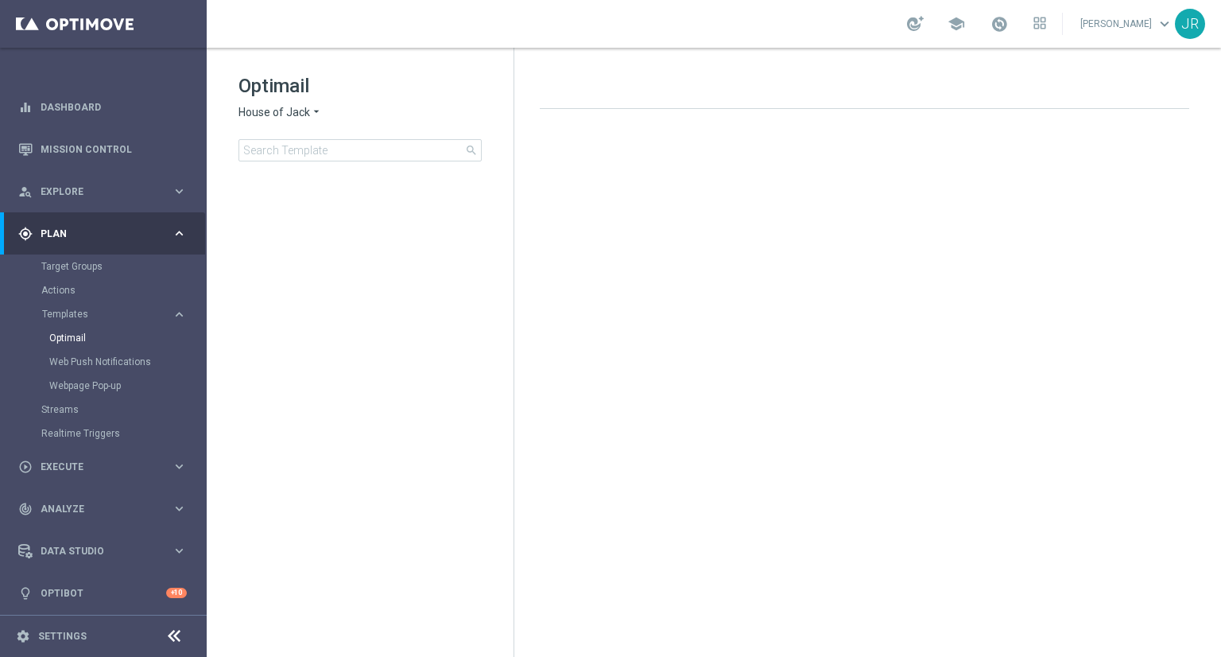
click at [274, 108] on span "House of Jack" at bounding box center [275, 112] width 72 height 15
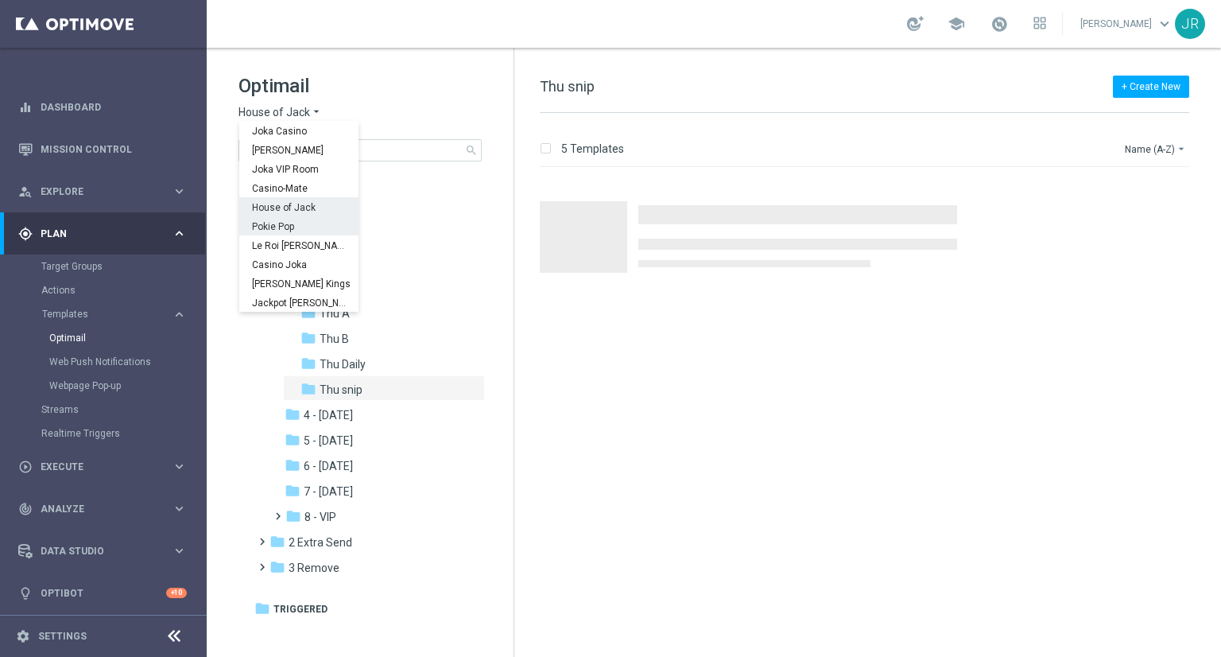
click at [0, 0] on span "Pokie Pop" at bounding box center [0, 0] width 0 height 0
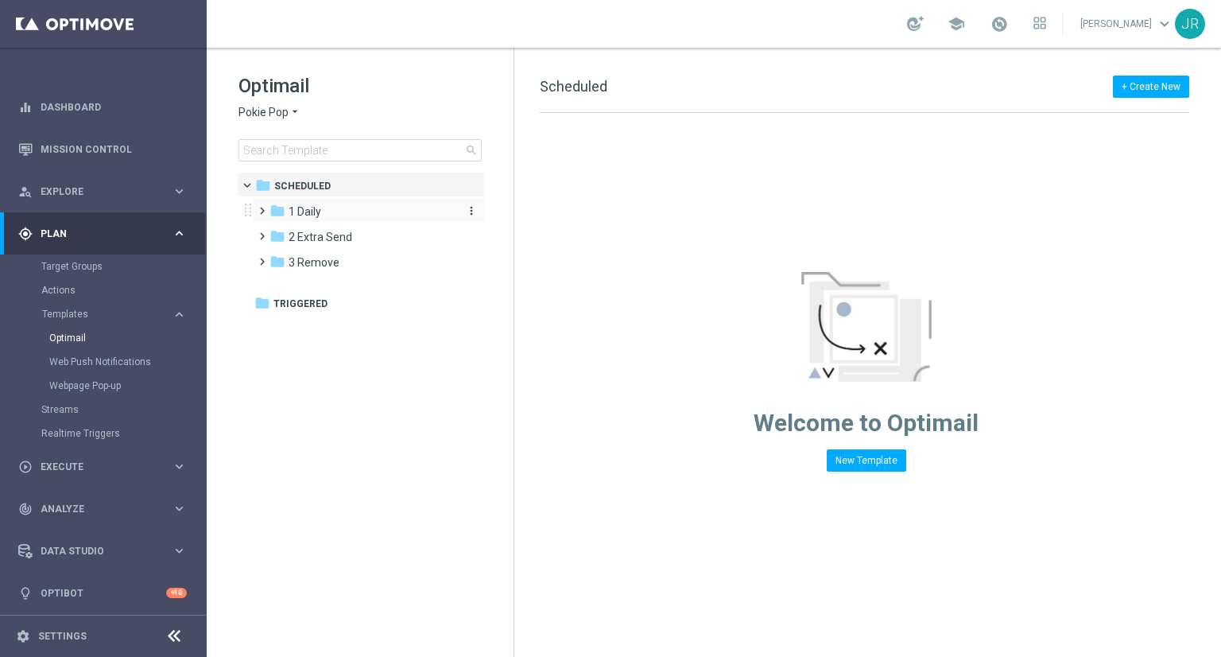
click at [303, 212] on span "1 Daily" at bounding box center [305, 211] width 33 height 14
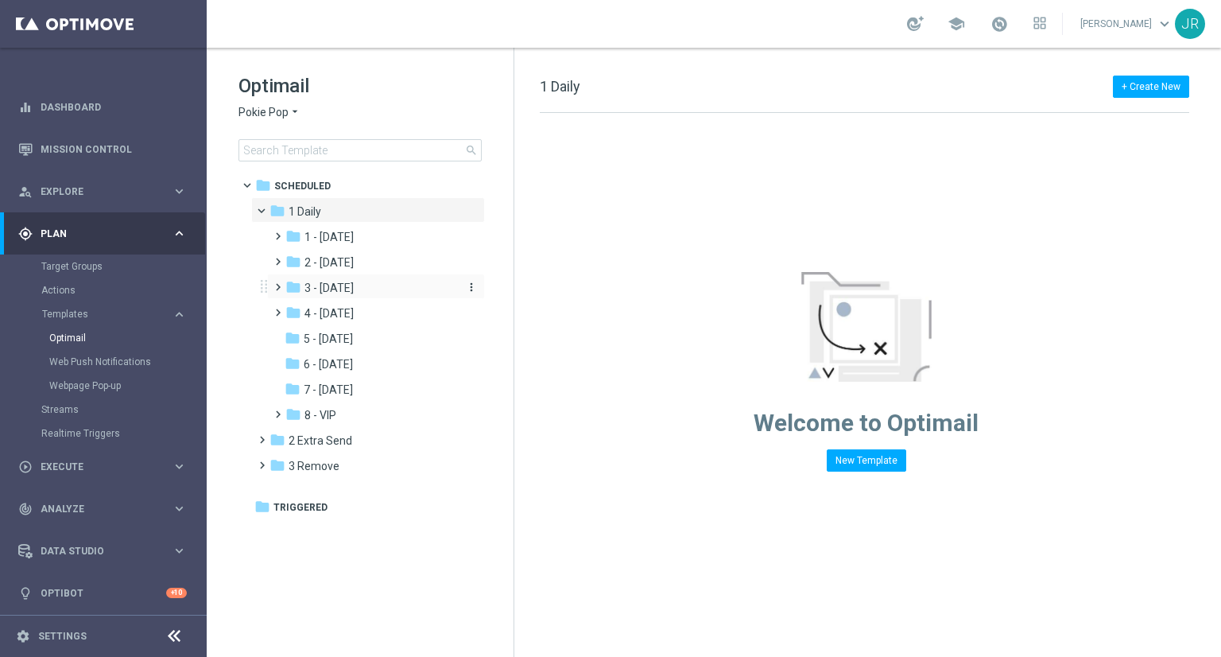
click at [334, 294] on span "3 - [DATE]" at bounding box center [329, 288] width 49 height 14
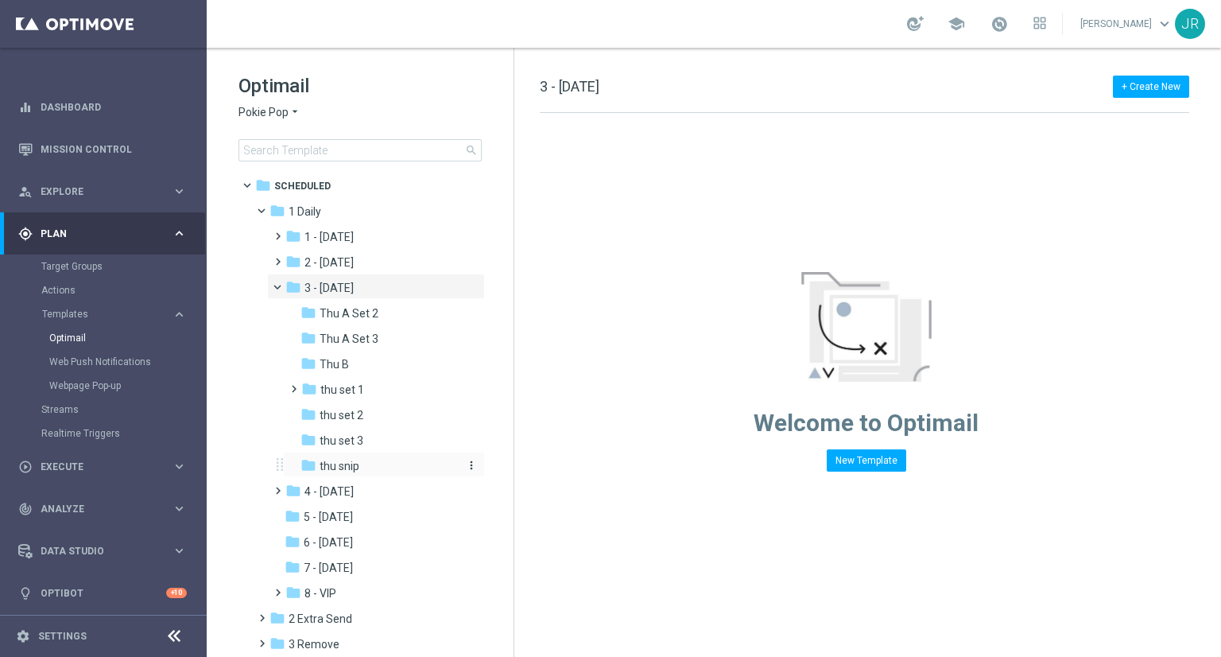
click at [343, 473] on div "folder thu snip" at bounding box center [379, 466] width 157 height 18
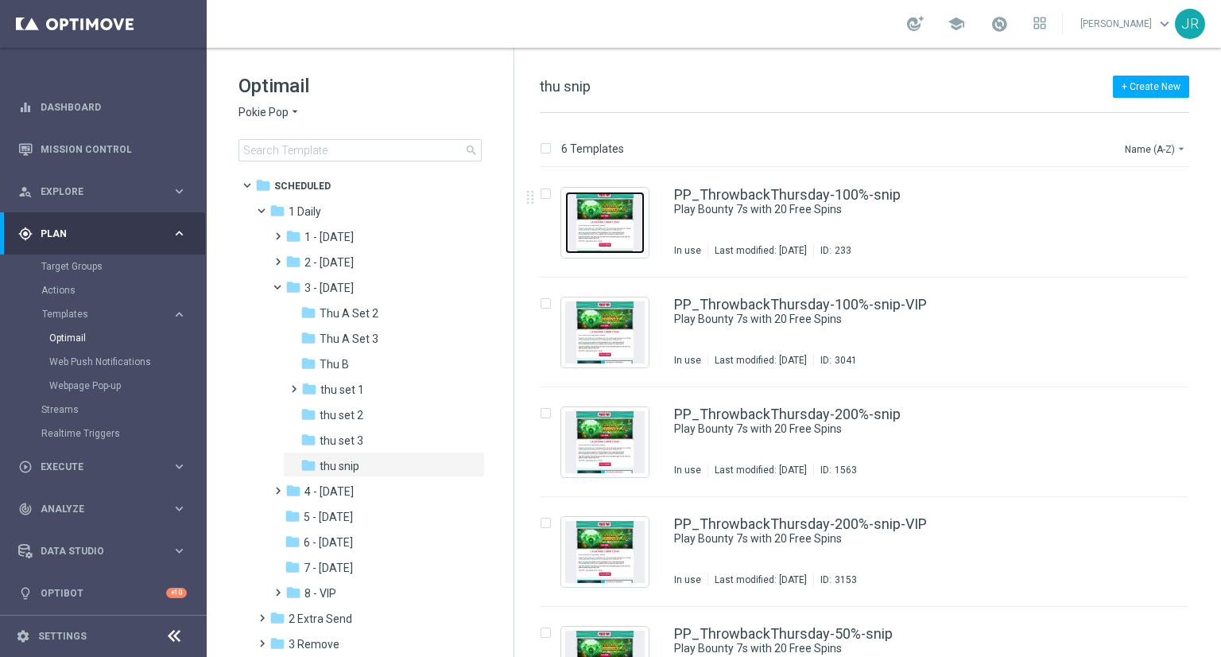
drag, startPoint x: 614, startPoint y: 214, endPoint x: 627, endPoint y: 236, distance: 26.0
click at [614, 214] on img "Press SPACE to select this row." at bounding box center [605, 223] width 80 height 62
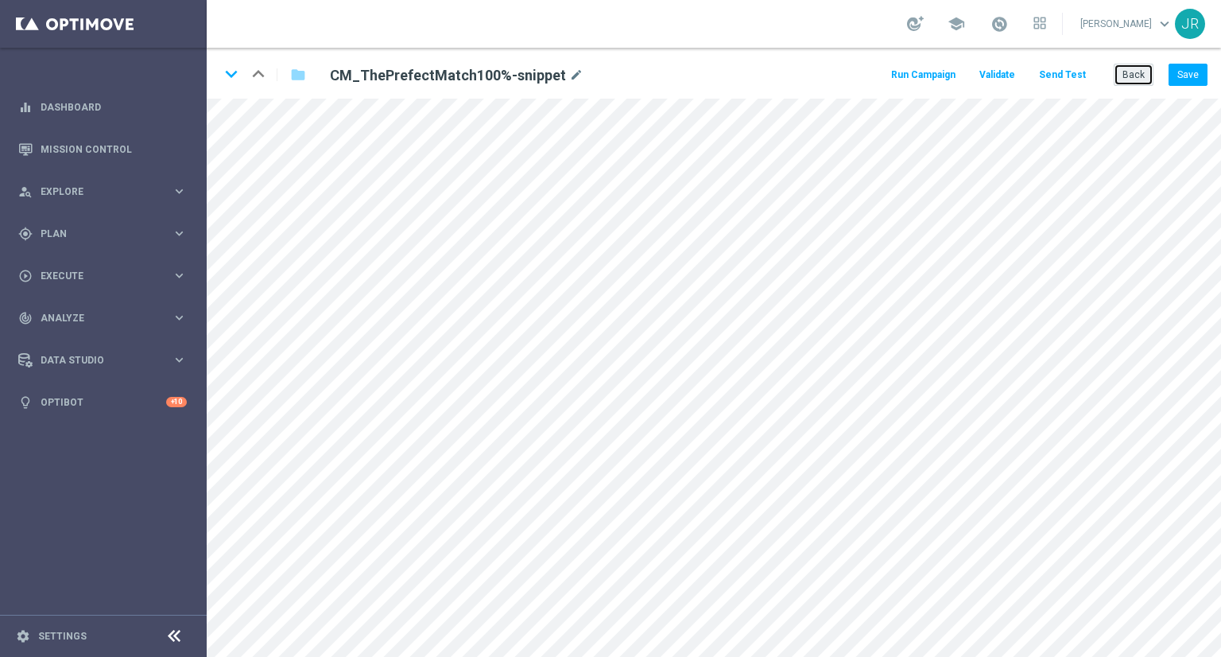
click at [1123, 68] on button "Back" at bounding box center [1134, 75] width 40 height 22
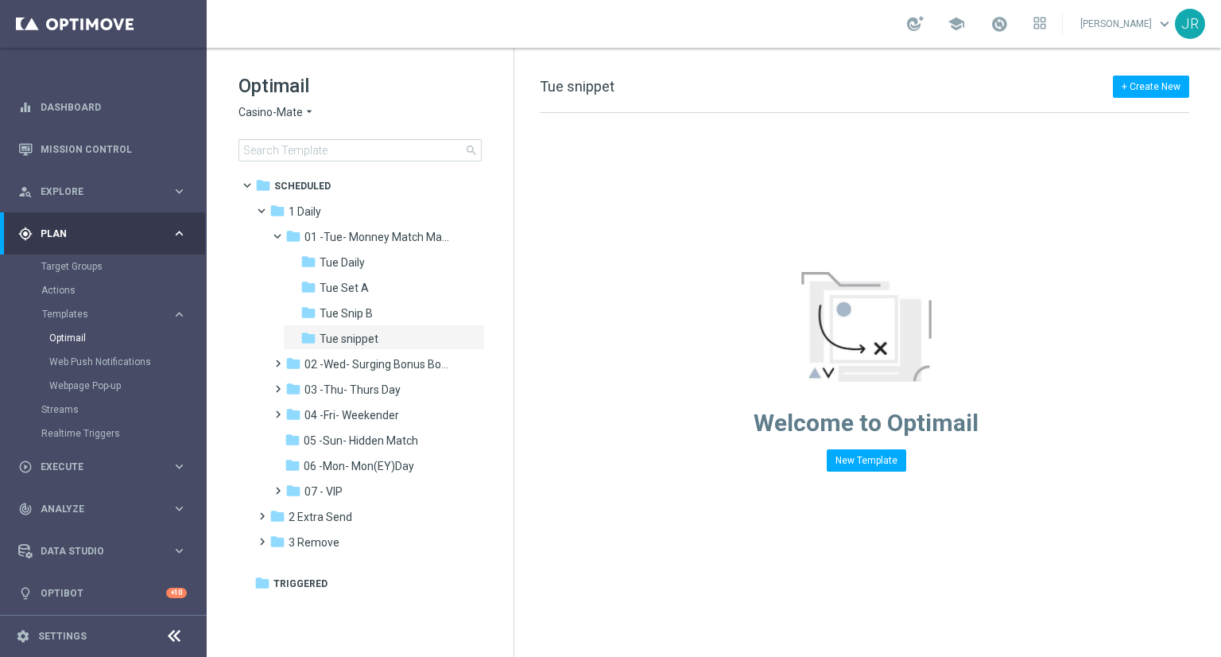
click at [292, 107] on span "Casino-Mate" at bounding box center [271, 112] width 64 height 15
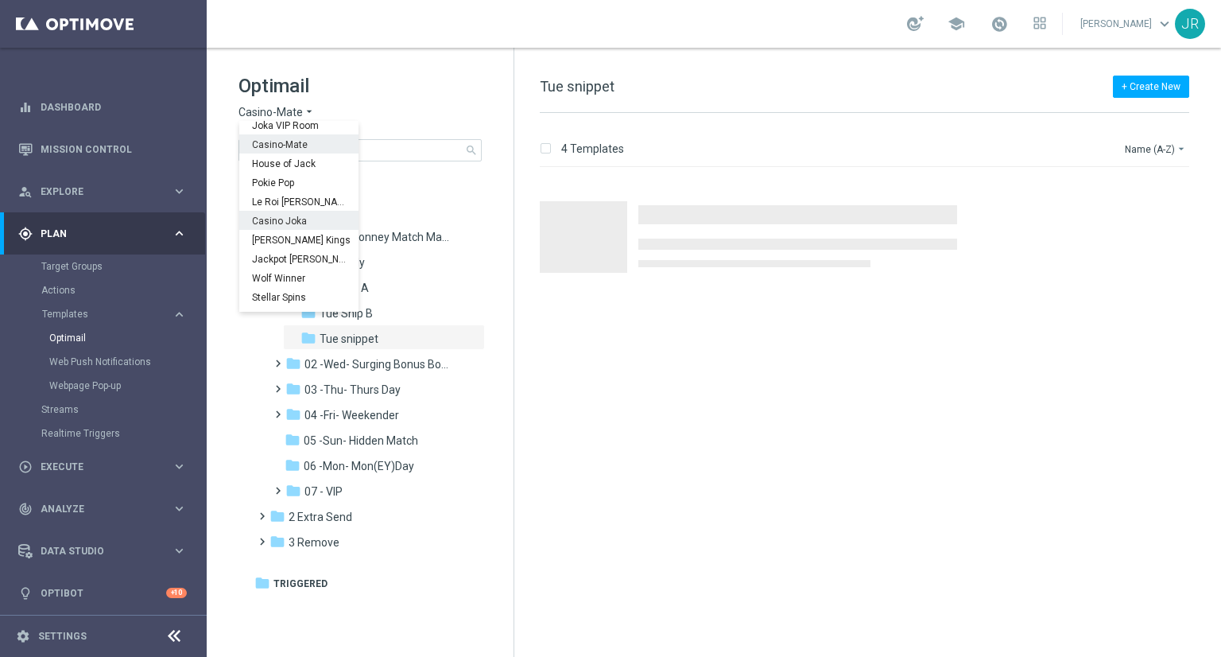
scroll to position [57, 0]
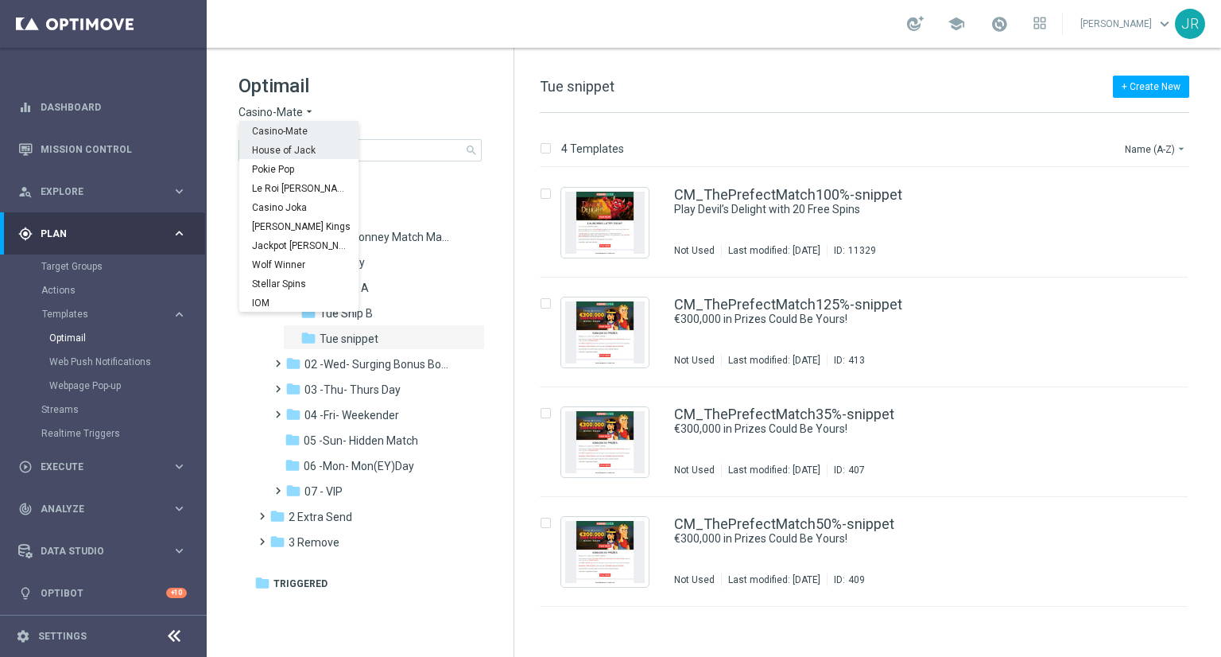
click at [0, 0] on span "House of Jack" at bounding box center [0, 0] width 0 height 0
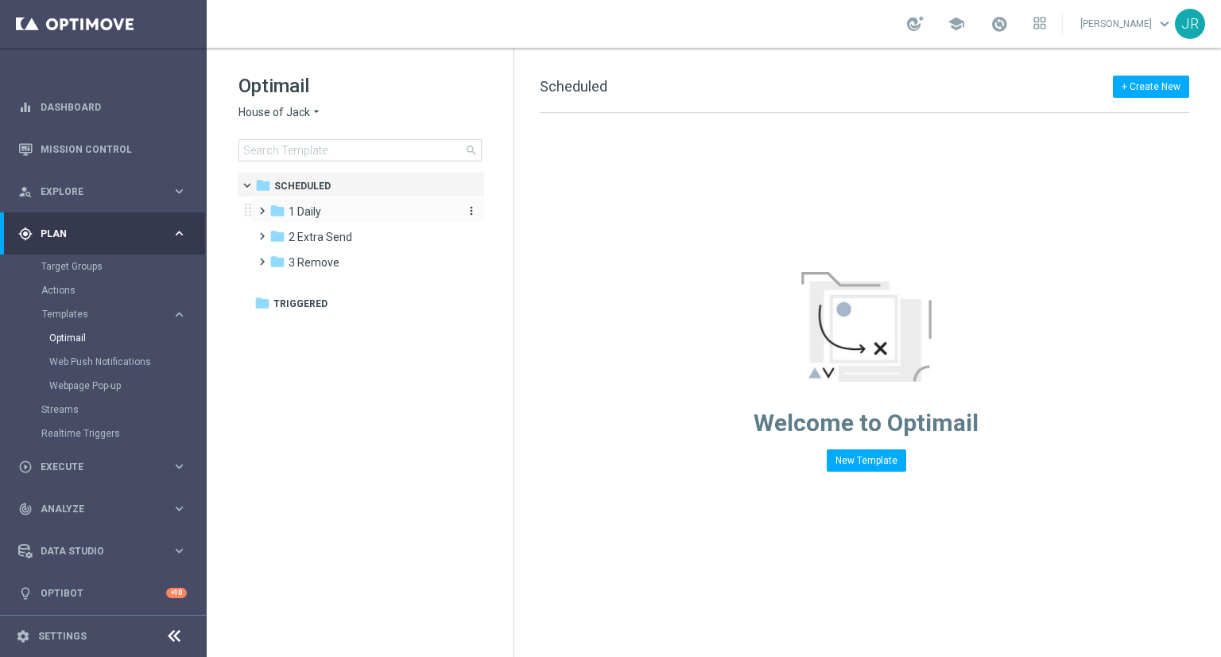
click at [329, 217] on div "folder 1 Daily" at bounding box center [361, 212] width 183 height 18
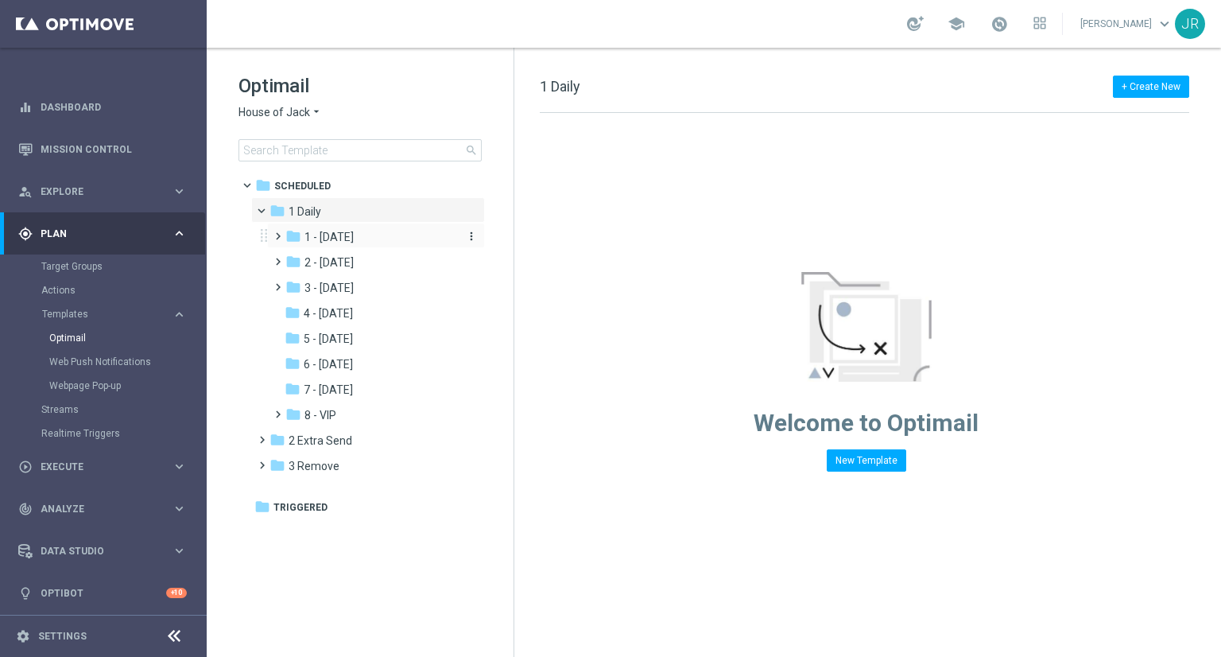
click at [347, 237] on span "1 - Tuesday" at bounding box center [329, 237] width 49 height 14
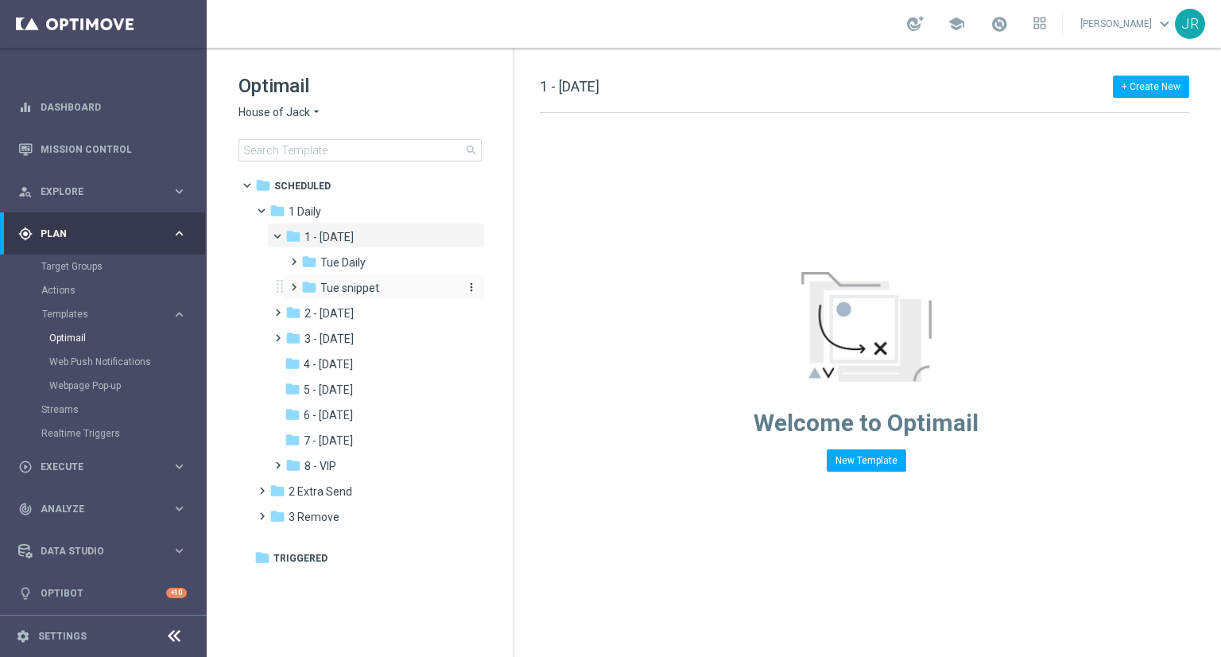
click at [351, 293] on span "Tue snippet" at bounding box center [349, 288] width 59 height 14
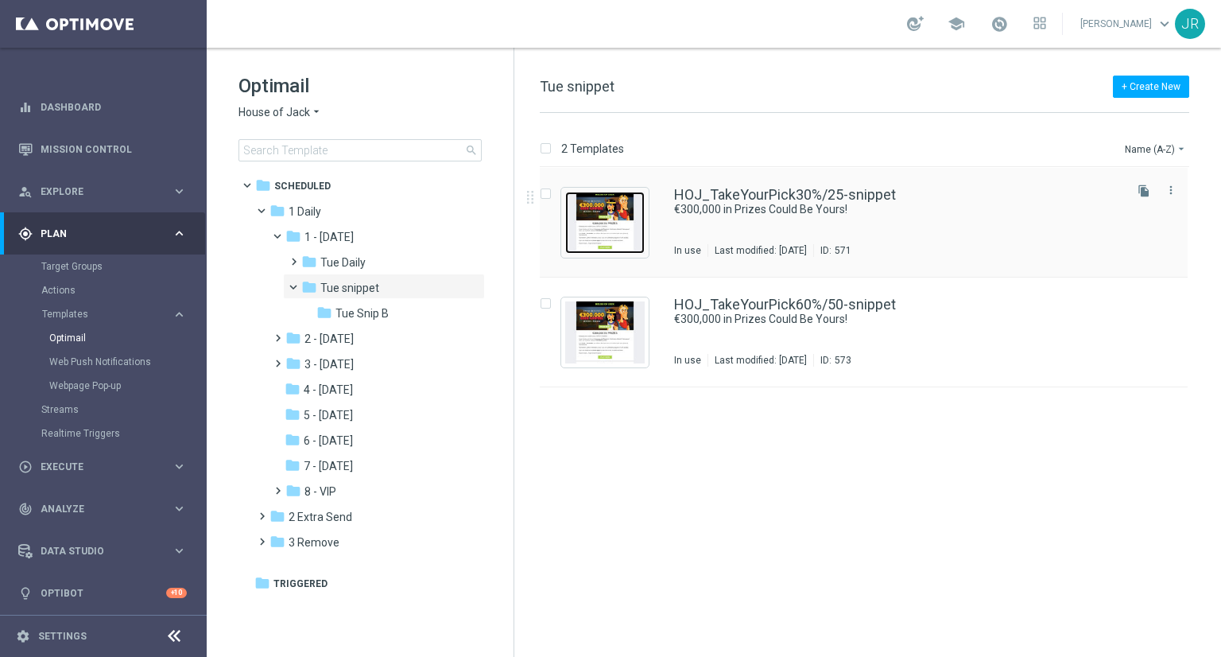
click at [628, 219] on img "Press SPACE to select this row." at bounding box center [605, 223] width 80 height 62
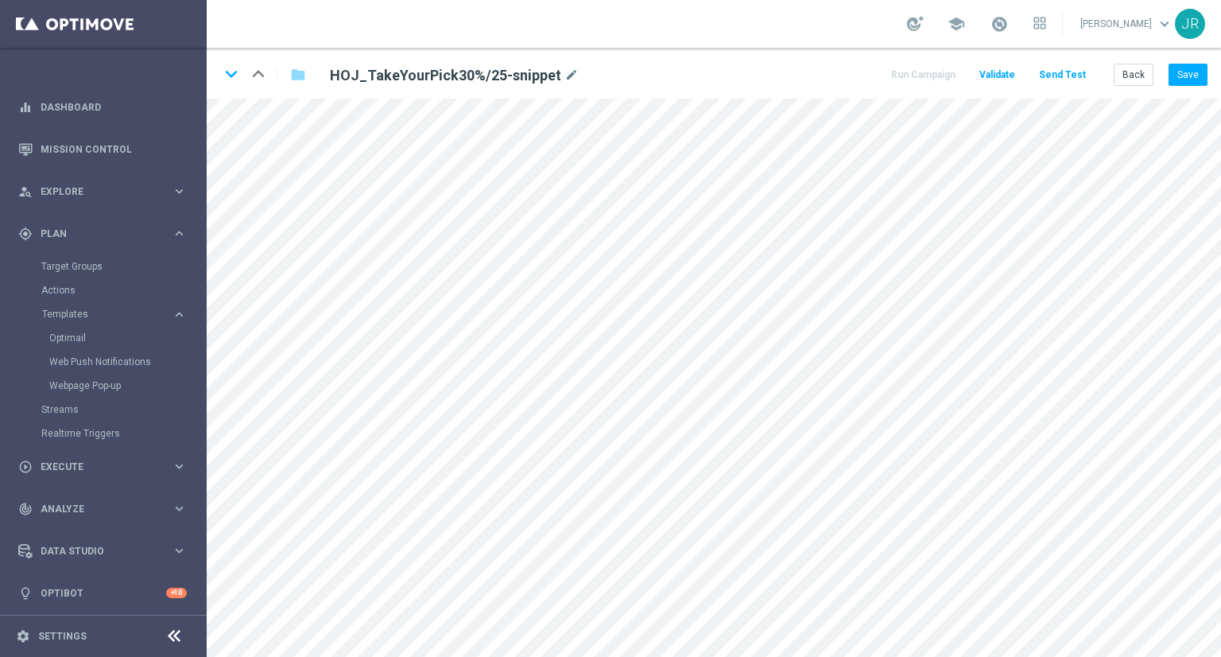
click at [274, 41] on section "school Judith Ratau keyboard_arrow_down JR keyboard_arrow_down keyboard_arrow_u…" at bounding box center [714, 328] width 1015 height 657
click at [1193, 79] on button "Save" at bounding box center [1188, 75] width 39 height 22
click at [1180, 75] on button "Save" at bounding box center [1188, 75] width 39 height 22
click at [1186, 76] on button "Save" at bounding box center [1188, 75] width 39 height 22
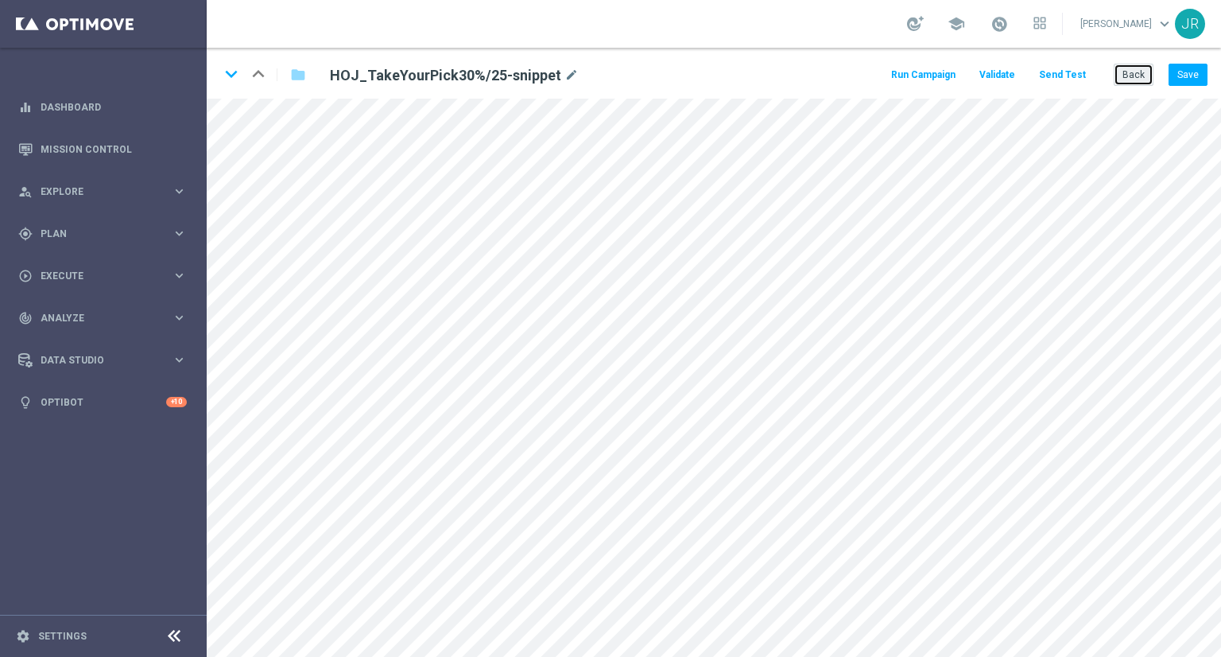
click at [1141, 80] on button "Back" at bounding box center [1134, 75] width 40 height 22
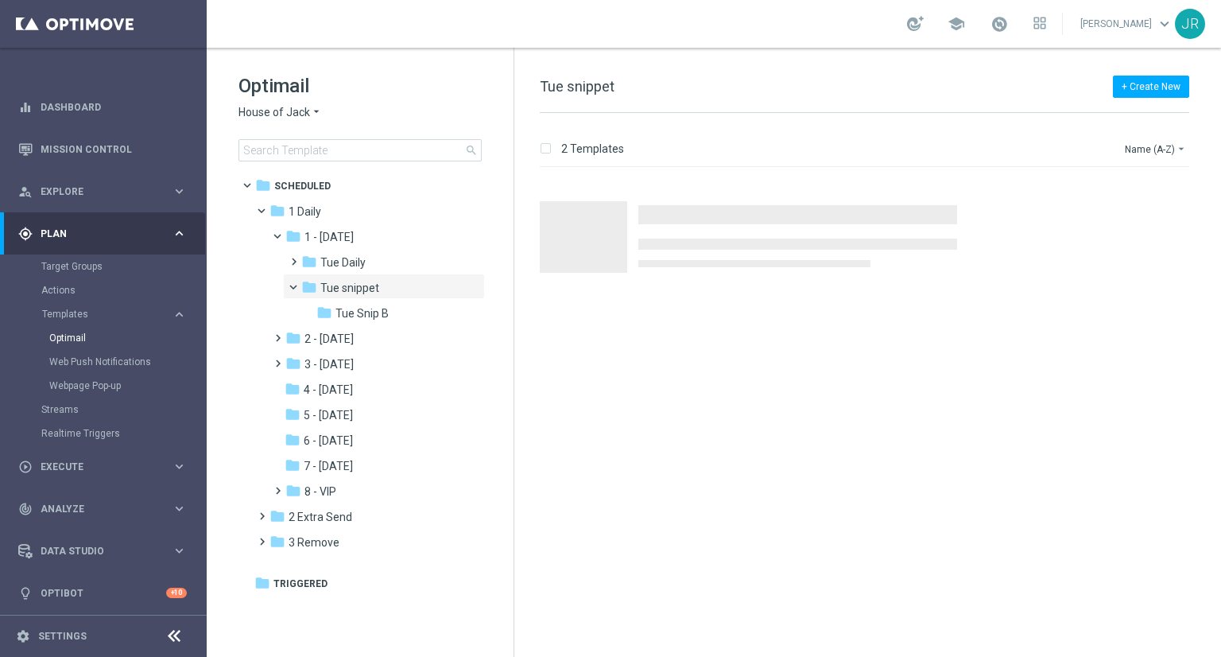
click at [273, 109] on span "House of Jack" at bounding box center [275, 112] width 72 height 15
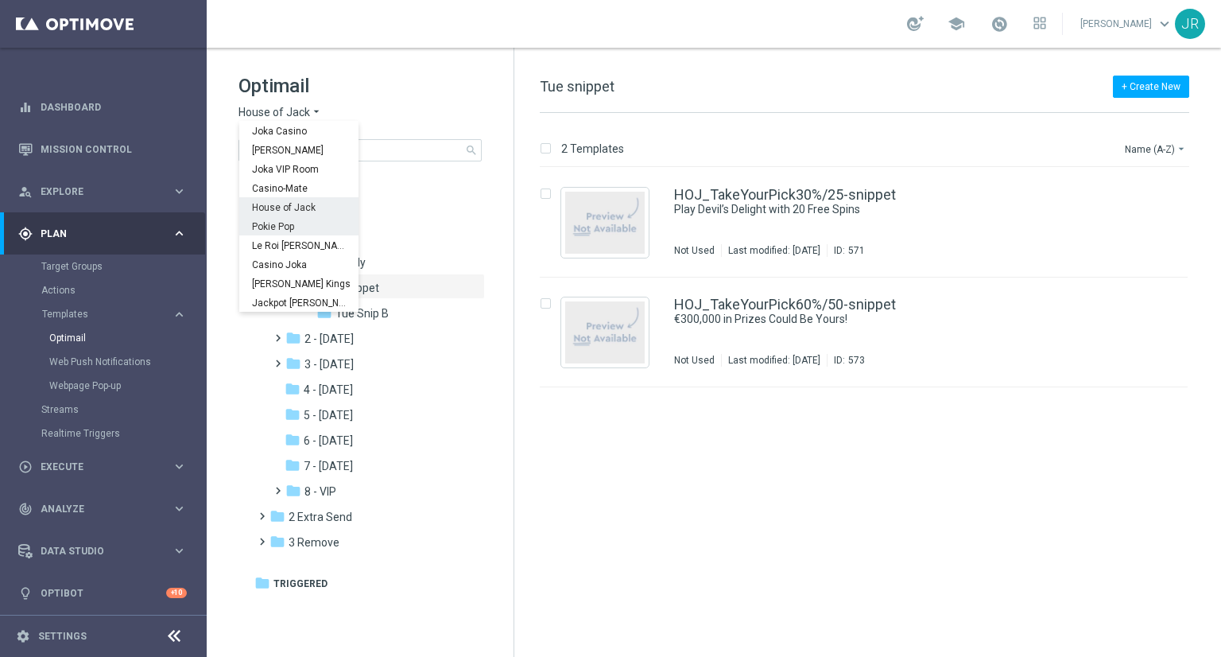
click at [0, 0] on span "Pokie Pop" at bounding box center [0, 0] width 0 height 0
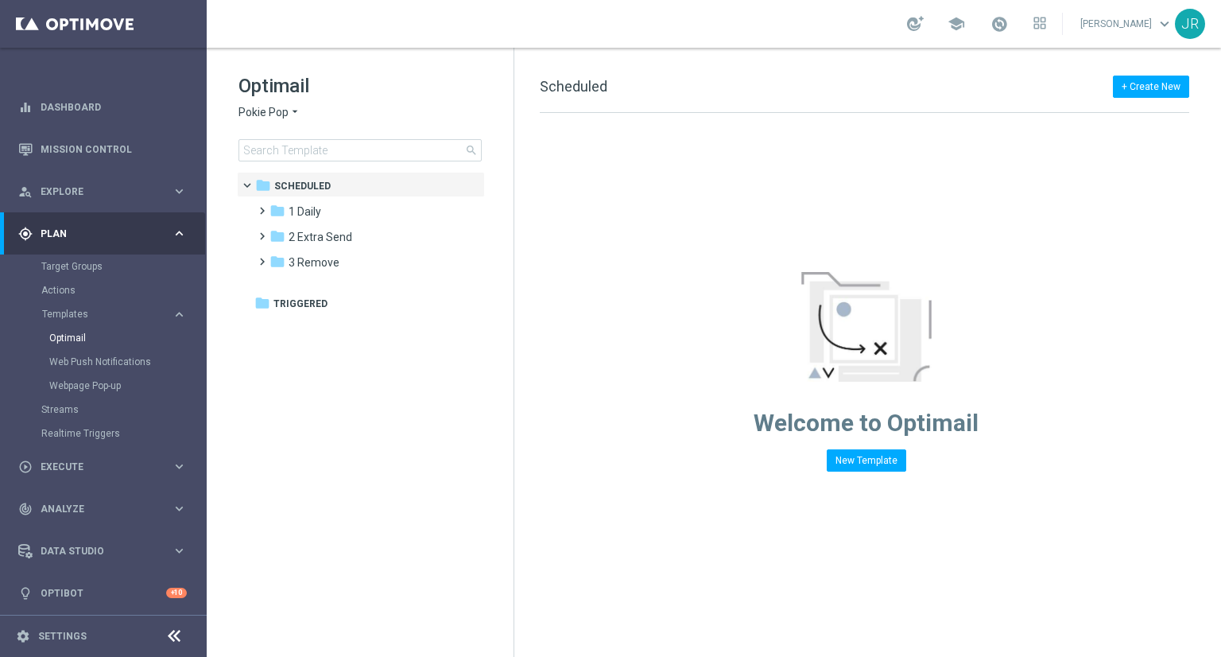
click at [327, 215] on div "folder 1 Daily" at bounding box center [361, 212] width 183 height 18
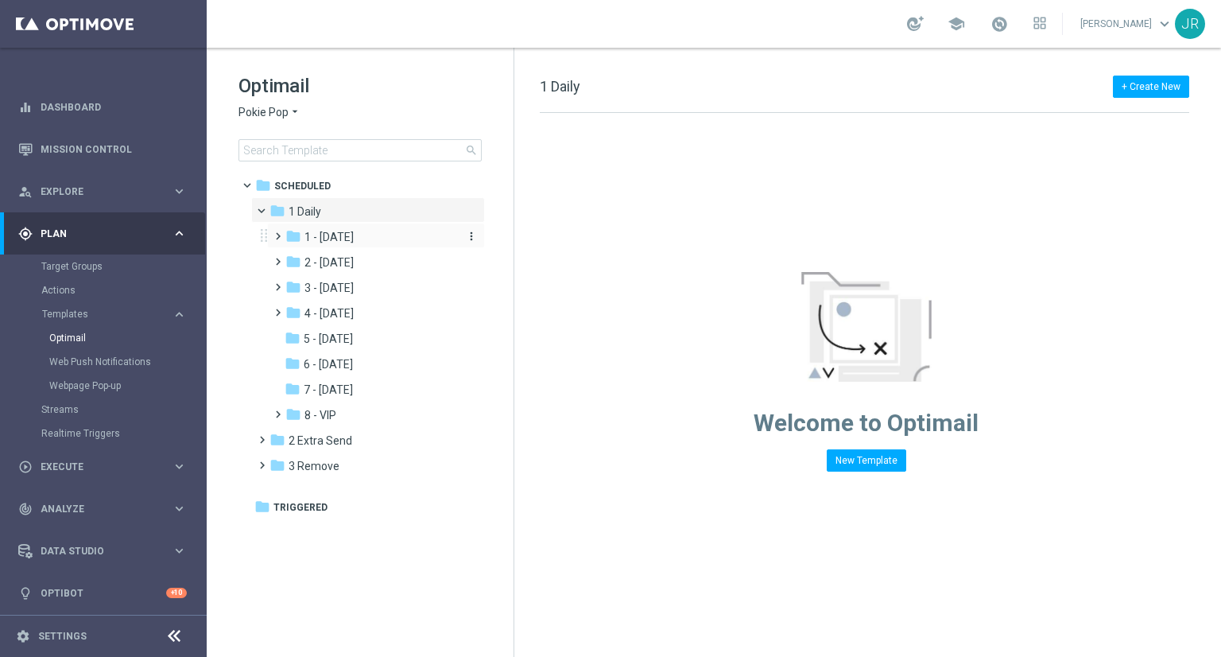
click at [338, 240] on span "1 - Tuesday" at bounding box center [329, 237] width 49 height 14
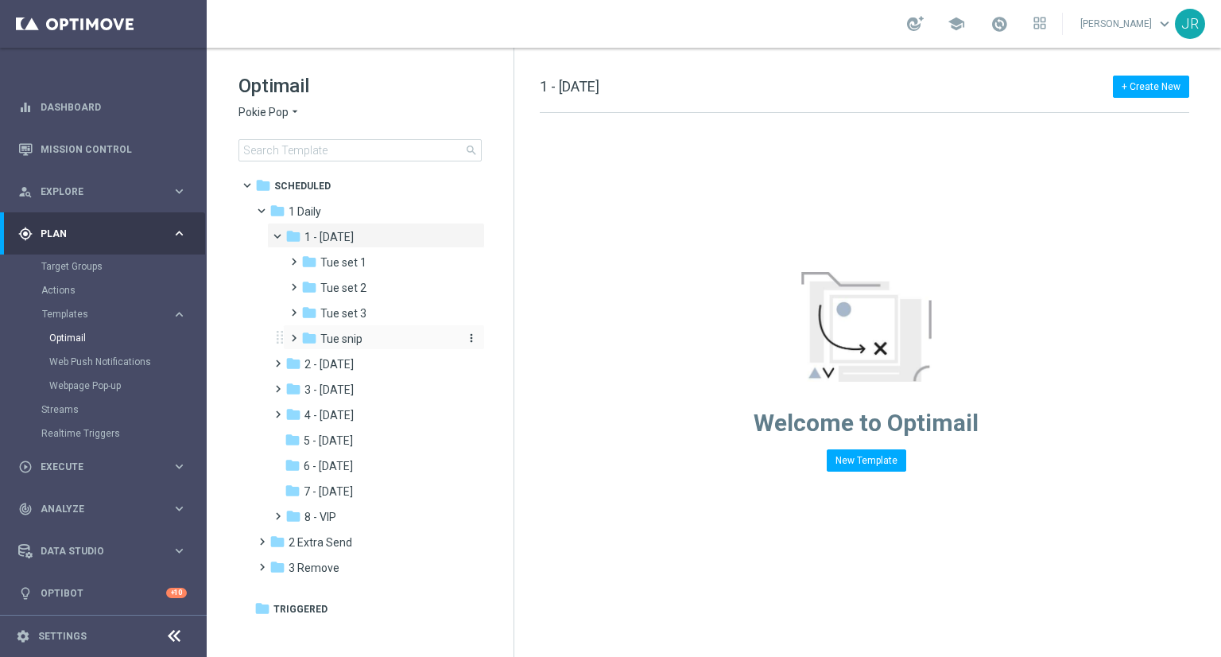
click at [334, 332] on span "Tue snip" at bounding box center [341, 339] width 42 height 14
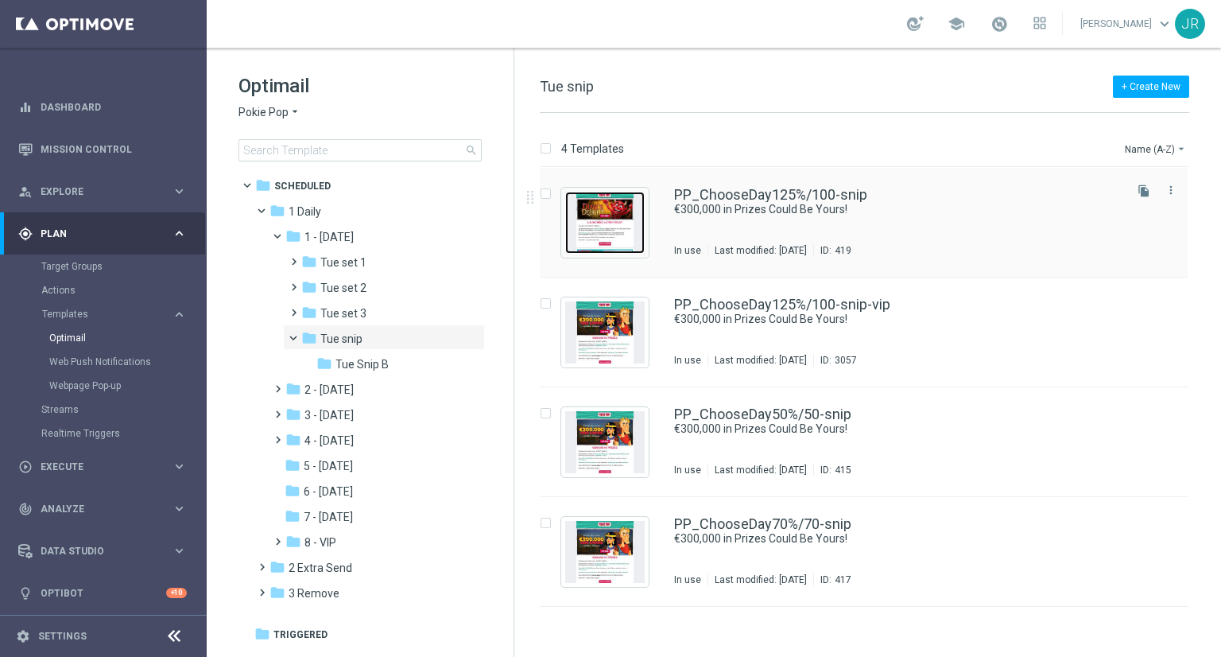
click at [603, 242] on img "Press SPACE to select this row." at bounding box center [605, 223] width 80 height 62
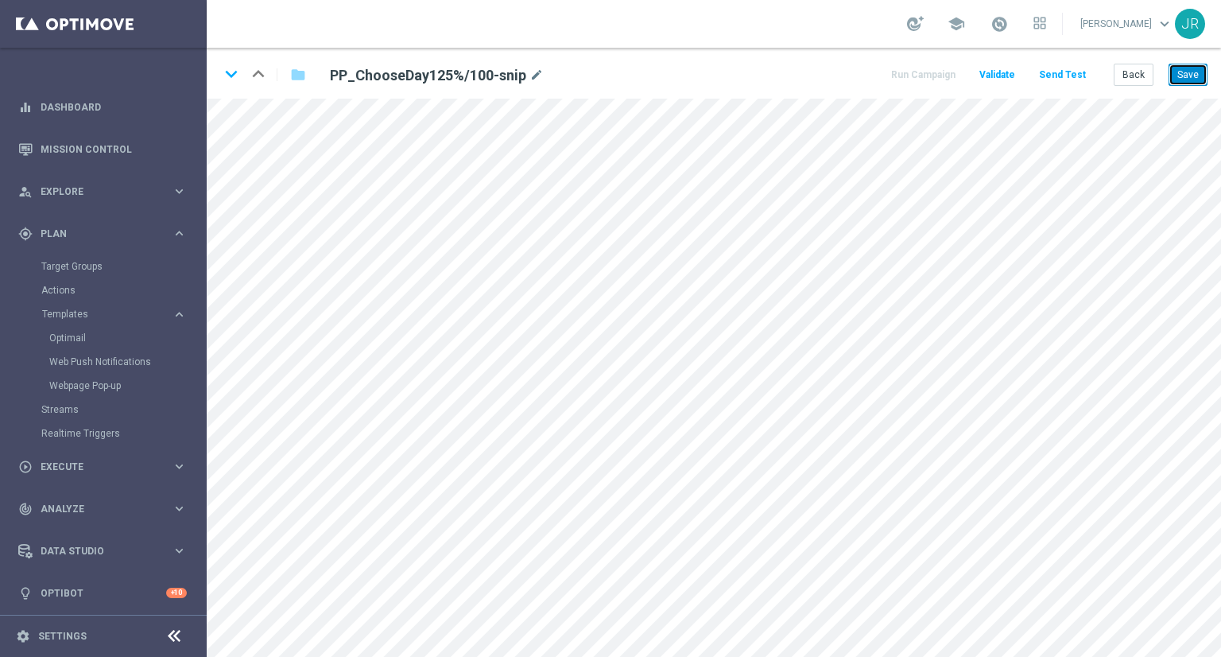
click at [1191, 78] on button "Save" at bounding box center [1188, 75] width 39 height 22
click at [1189, 67] on button "Save" at bounding box center [1188, 75] width 39 height 22
click at [1178, 74] on button "Save" at bounding box center [1188, 75] width 39 height 22
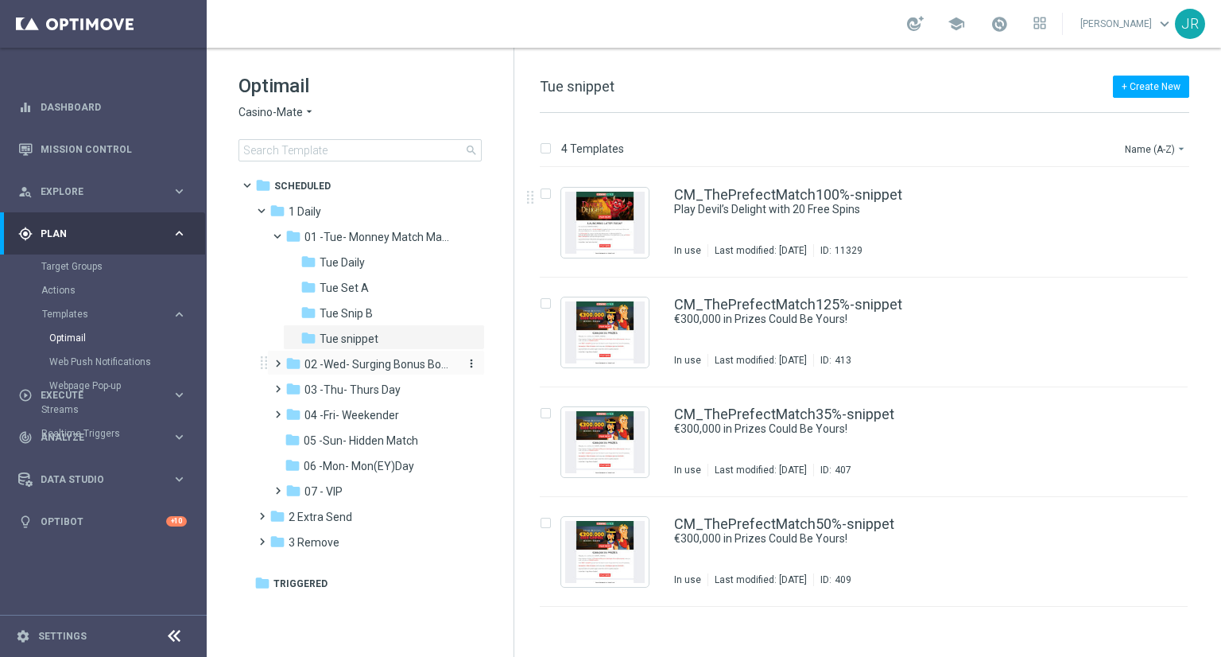
click at [439, 360] on span "02 -Wed- Surging Bonus Booster" at bounding box center [380, 364] width 150 height 14
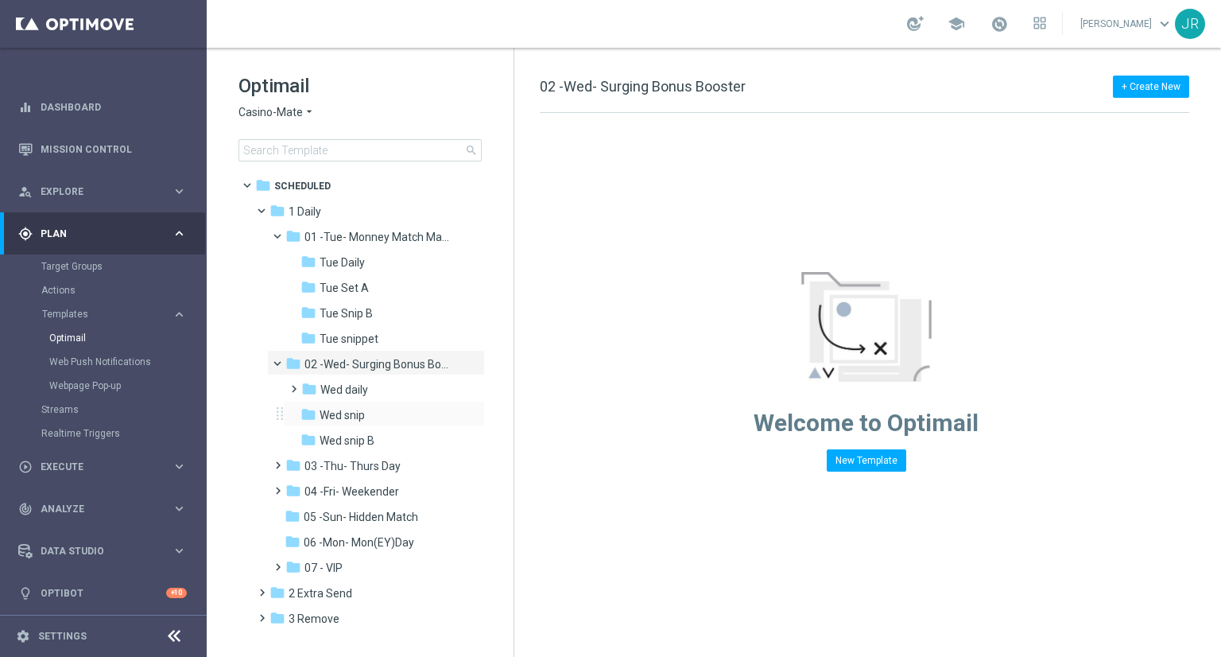
click at [395, 424] on div "folder Wed snip more_vert" at bounding box center [384, 413] width 202 height 25
click at [390, 413] on div "folder Wed snip" at bounding box center [379, 415] width 157 height 18
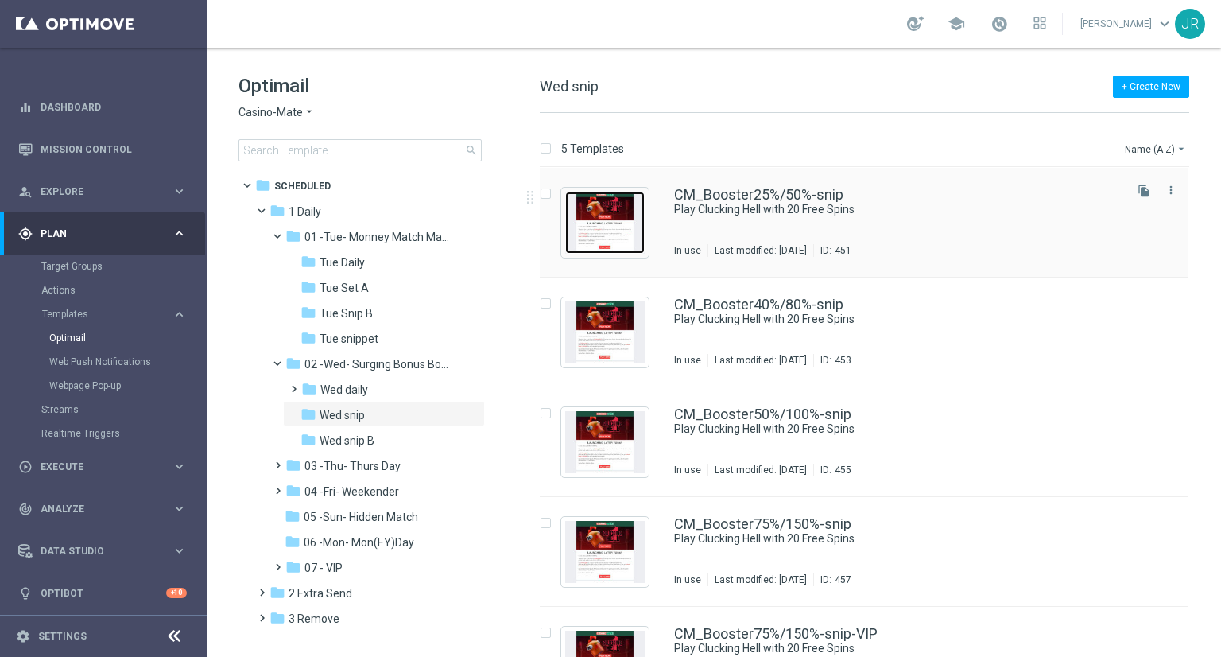
click at [614, 230] on img "Press SPACE to select this row." at bounding box center [605, 223] width 80 height 62
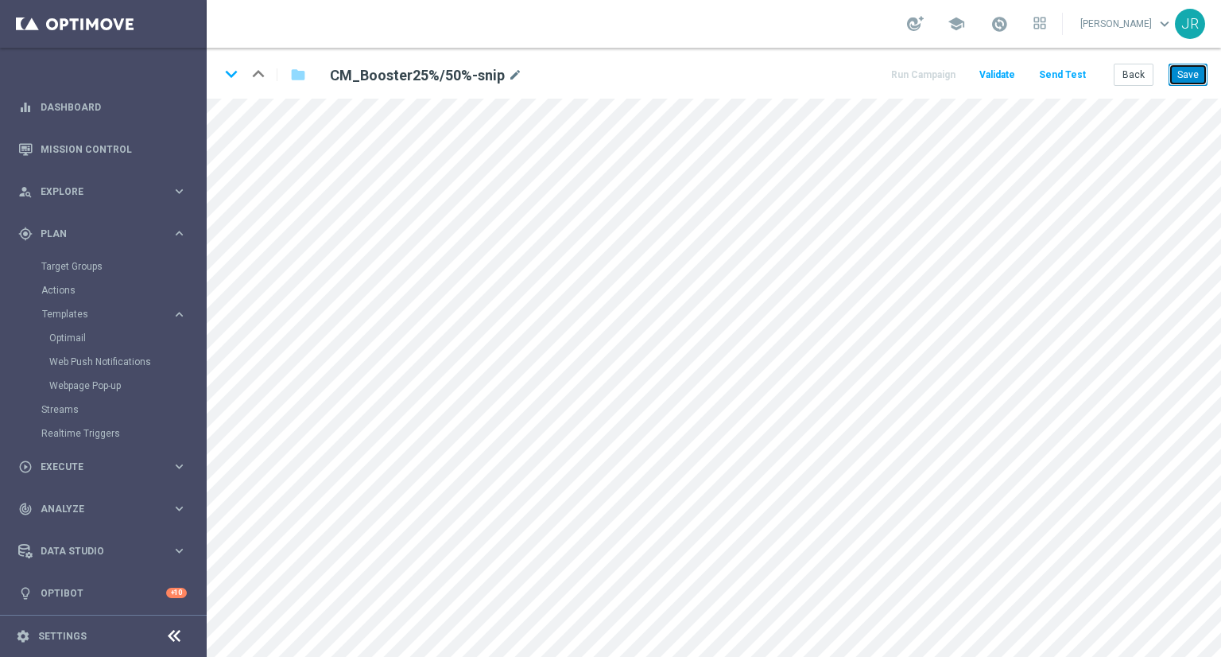
click at [1195, 72] on button "Save" at bounding box center [1188, 75] width 39 height 22
click at [1189, 78] on button "Save" at bounding box center [1188, 75] width 39 height 22
click at [1189, 80] on button "Save" at bounding box center [1188, 75] width 39 height 22
click at [1190, 85] on button "Save" at bounding box center [1188, 75] width 39 height 22
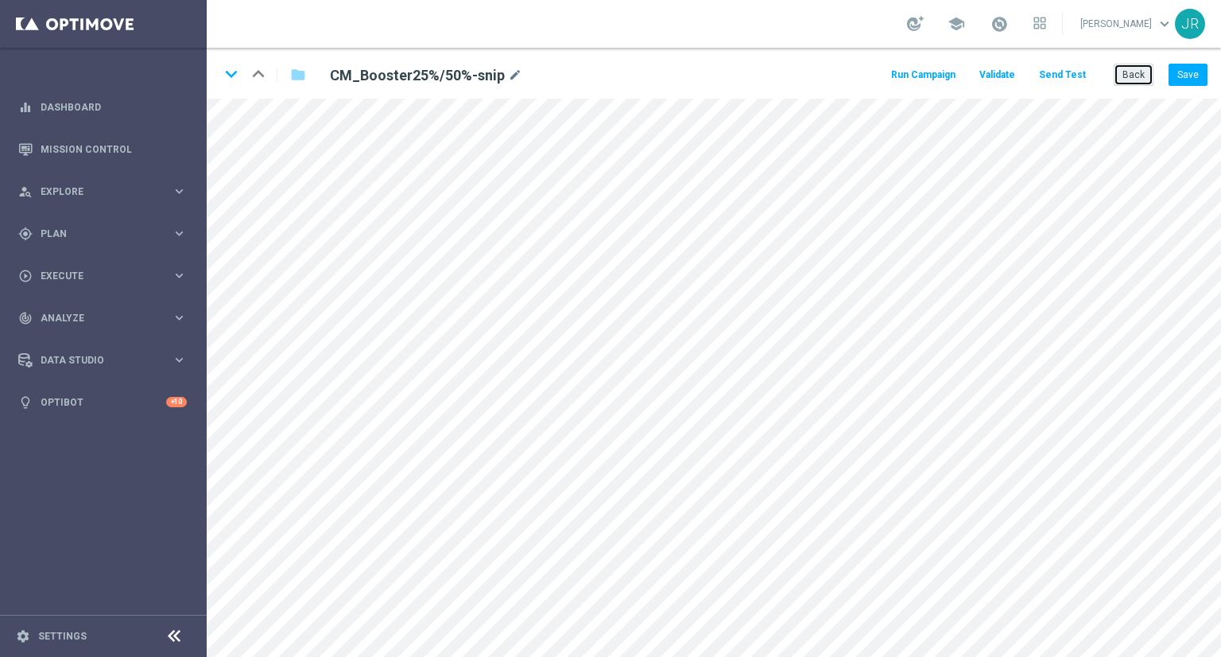
click at [1137, 82] on button "Back" at bounding box center [1134, 75] width 40 height 22
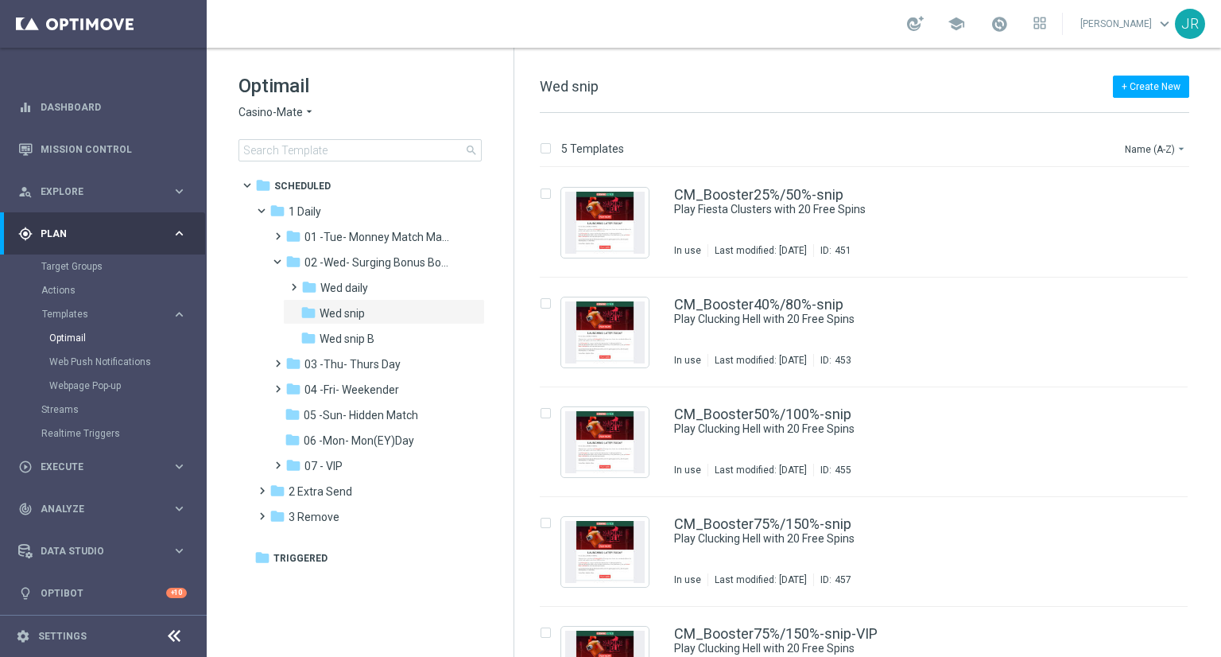
click at [271, 122] on div "Optimail Casino-Mate arrow_drop_down × Casino-Mate search" at bounding box center [376, 117] width 275 height 88
click at [261, 111] on span "Casino-Mate" at bounding box center [271, 112] width 64 height 15
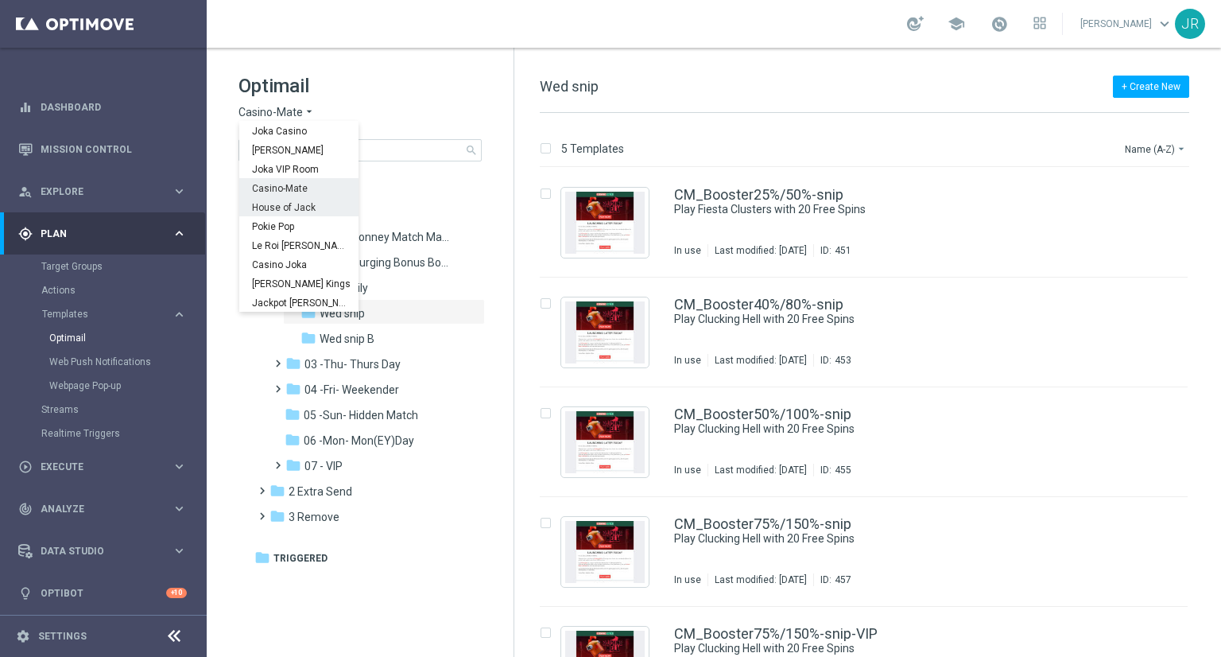
click at [0, 0] on span "House of Jack" at bounding box center [0, 0] width 0 height 0
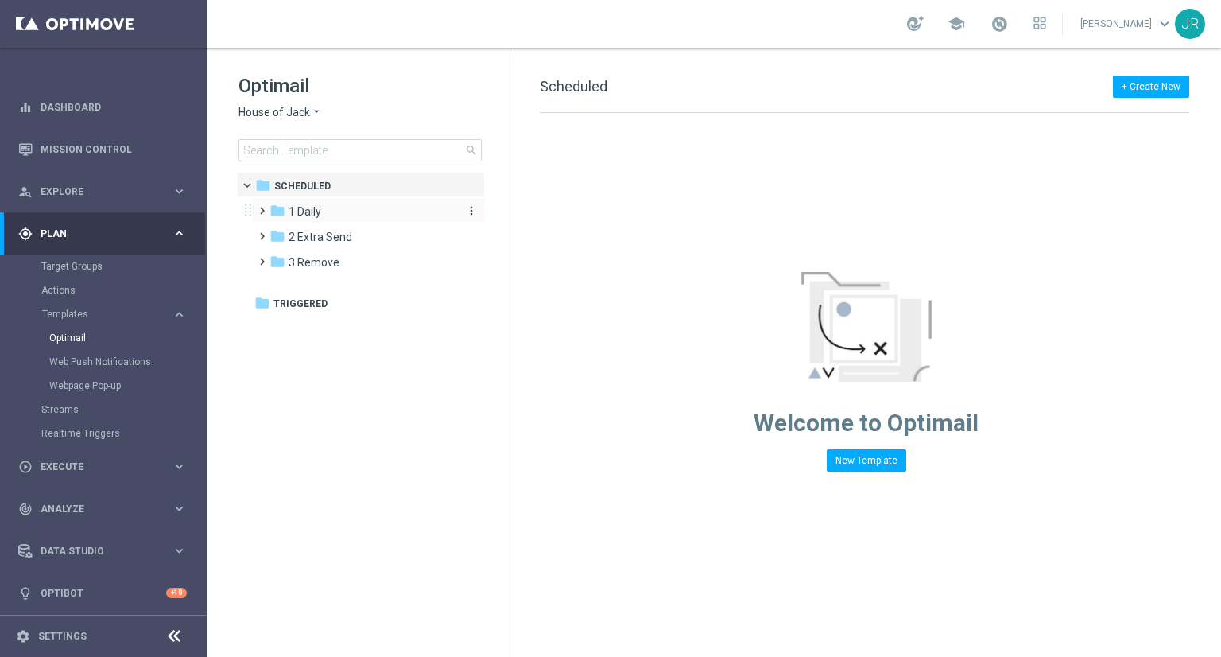
click at [312, 217] on span "1 Daily" at bounding box center [305, 211] width 33 height 14
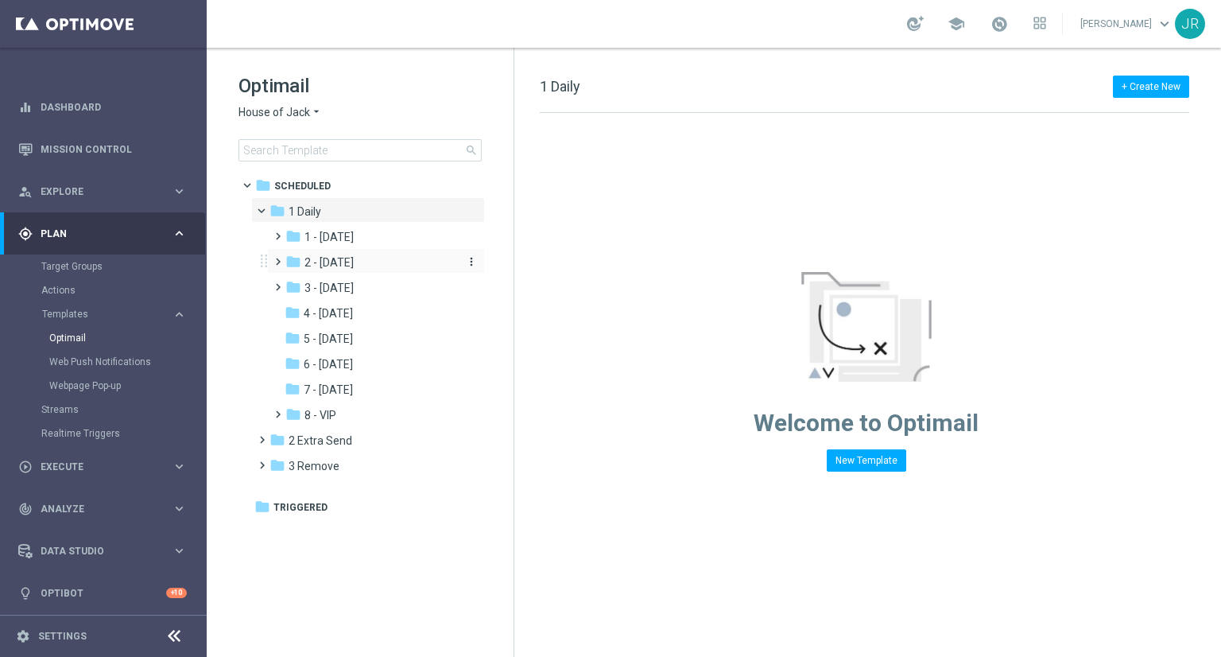
click at [367, 254] on div "folder 2 - [DATE]" at bounding box center [369, 263] width 169 height 18
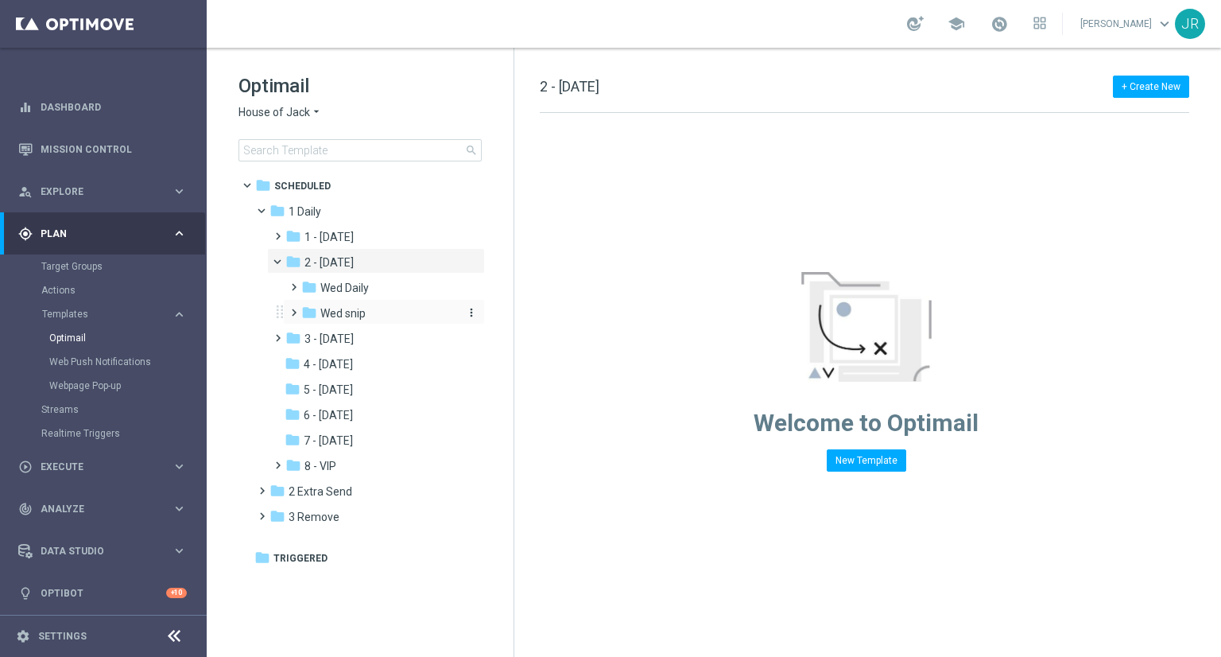
click at [334, 321] on div "folder Wed snip" at bounding box center [379, 314] width 156 height 18
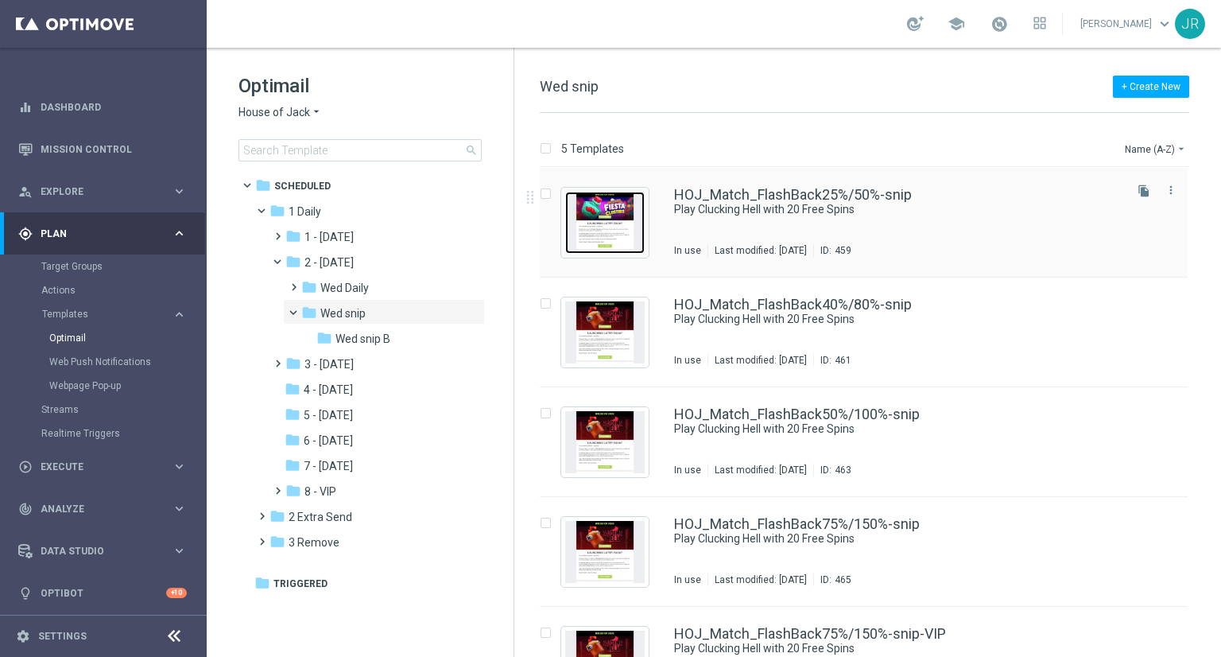
click at [617, 234] on img "Press SPACE to select this row." at bounding box center [605, 223] width 80 height 62
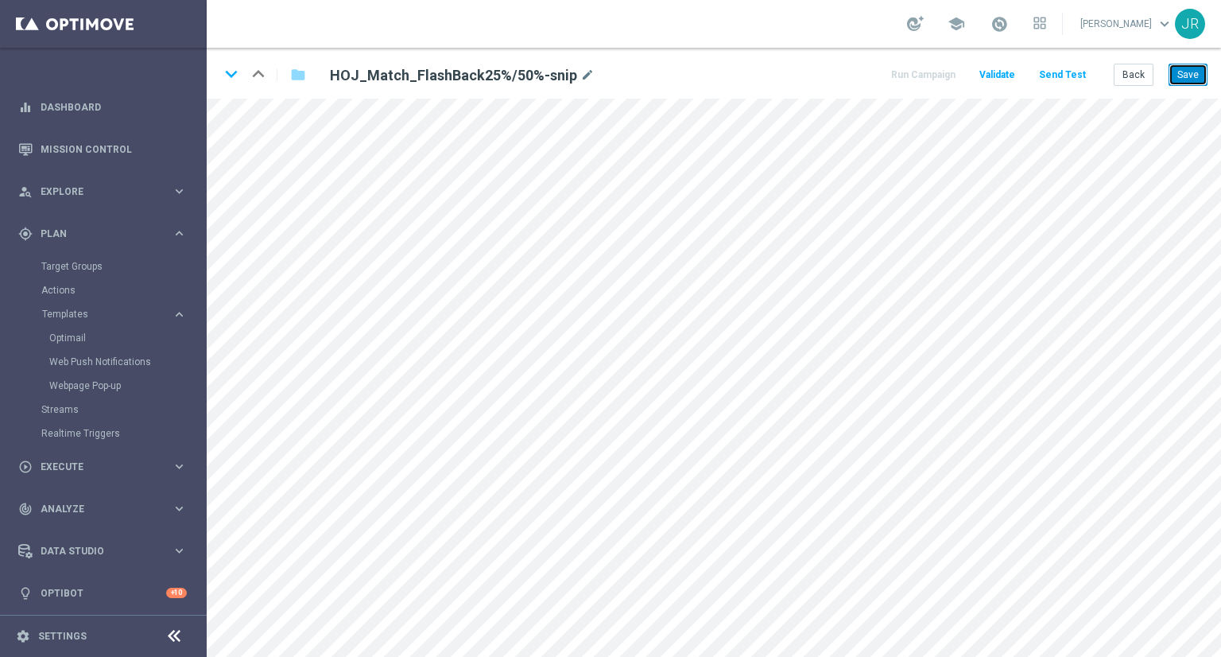
click at [1196, 64] on button "Save" at bounding box center [1188, 75] width 39 height 22
click at [1205, 80] on button "Save" at bounding box center [1188, 75] width 39 height 22
click at [1190, 80] on button "Save" at bounding box center [1188, 75] width 39 height 22
click at [1193, 76] on button "Save" at bounding box center [1188, 75] width 39 height 22
